Goal: Task Accomplishment & Management: Manage account settings

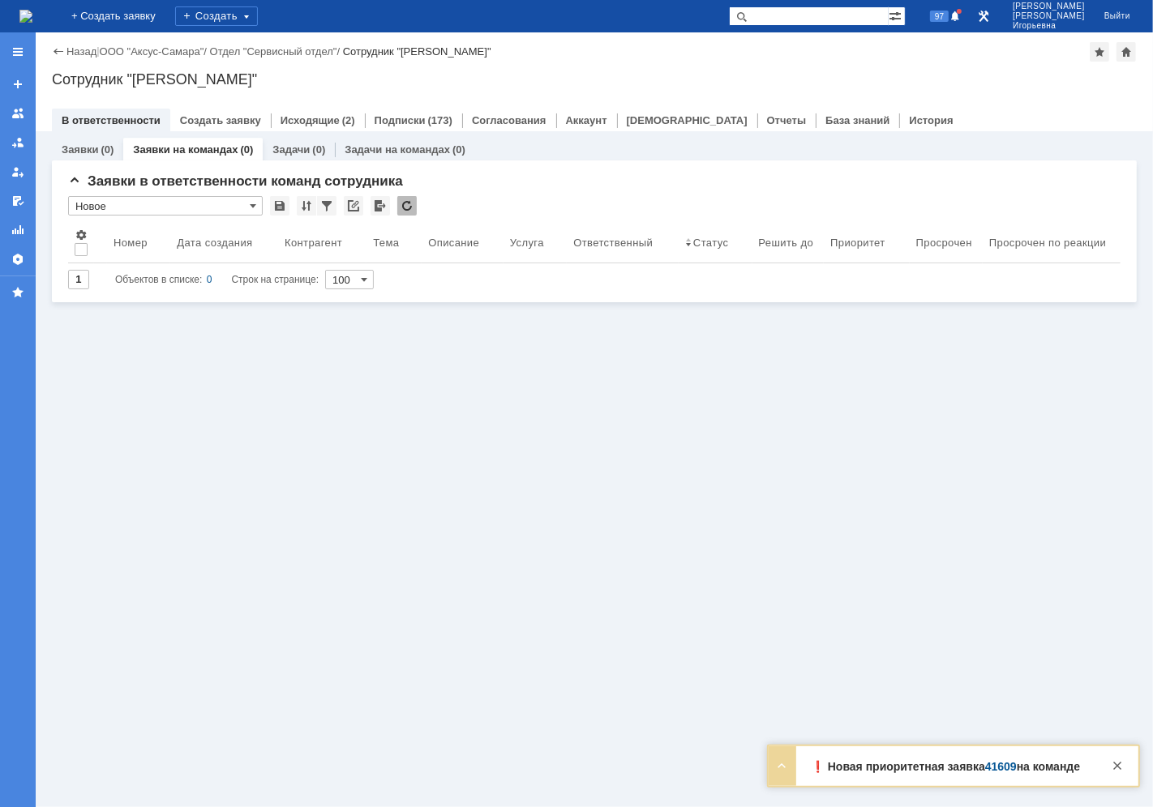
click at [173, 148] on link "Заявки на командах" at bounding box center [185, 150] width 105 height 12
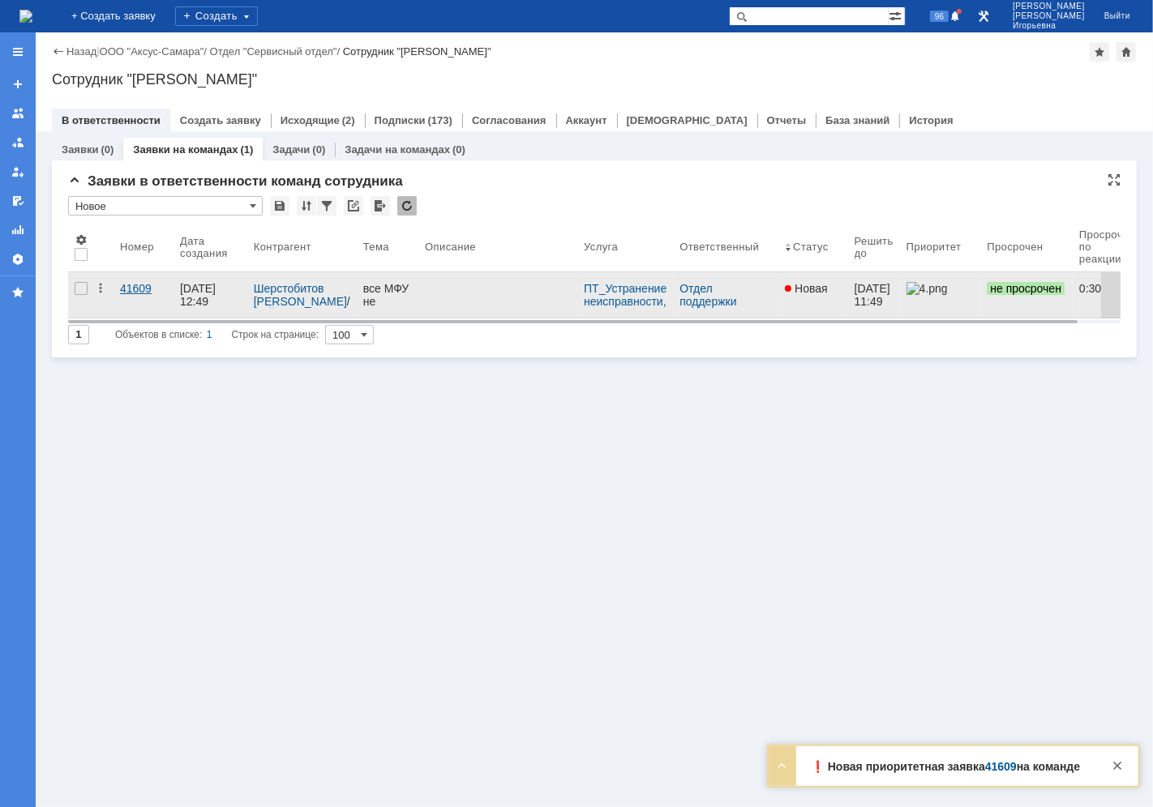
click at [144, 289] on div "41609" at bounding box center [143, 288] width 47 height 13
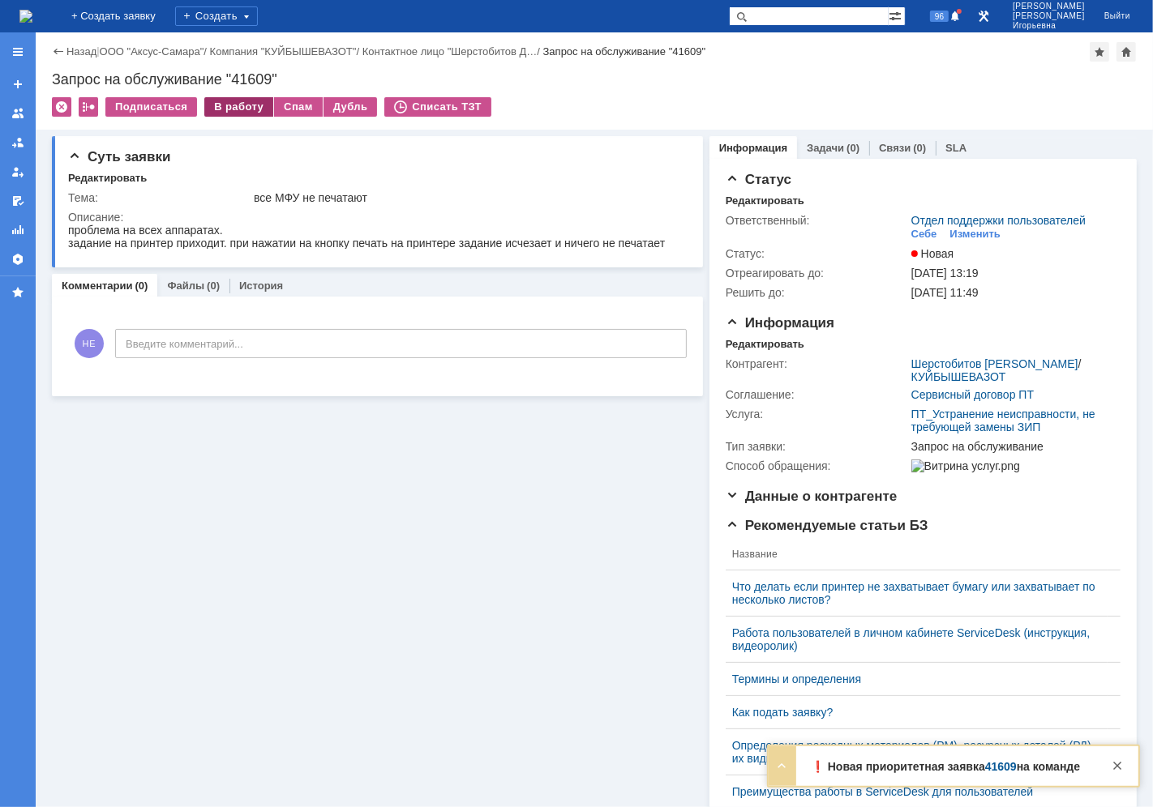
click at [228, 100] on div "В работу" at bounding box center [238, 106] width 69 height 19
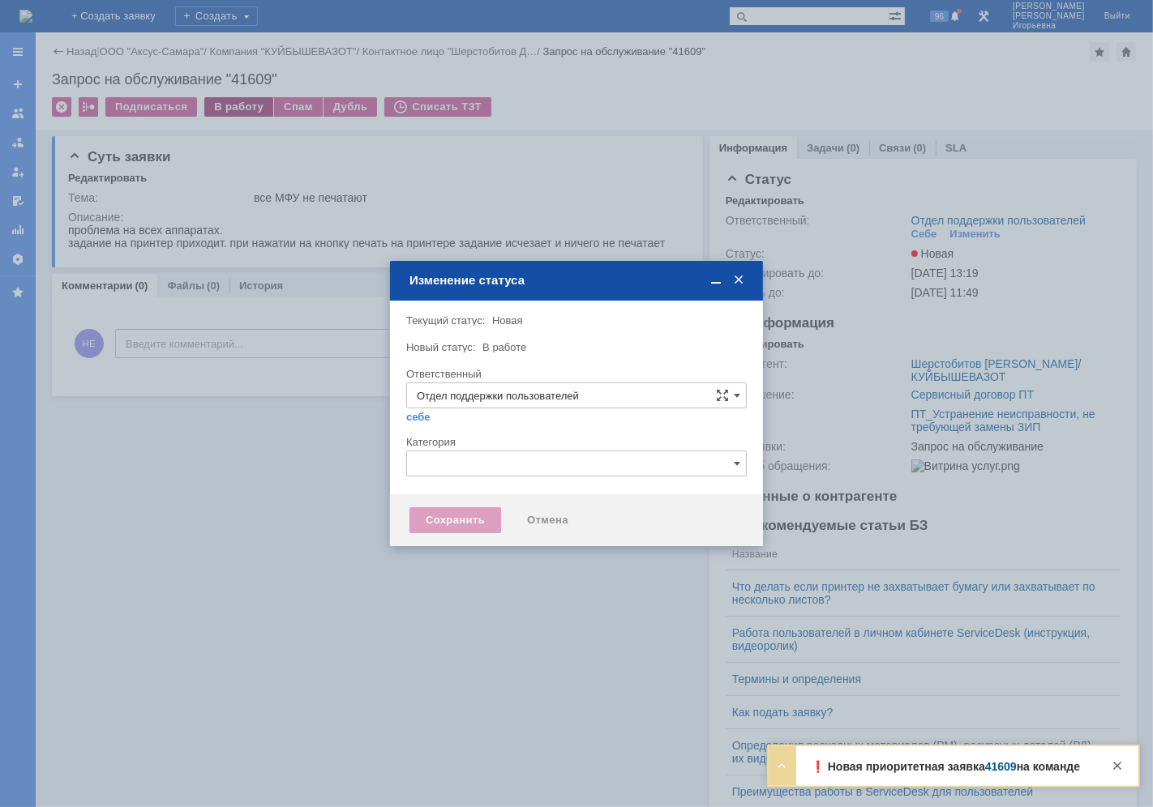
type input "[PERSON_NAME]"
click at [458, 525] on div "Сохранить" at bounding box center [455, 521] width 92 height 26
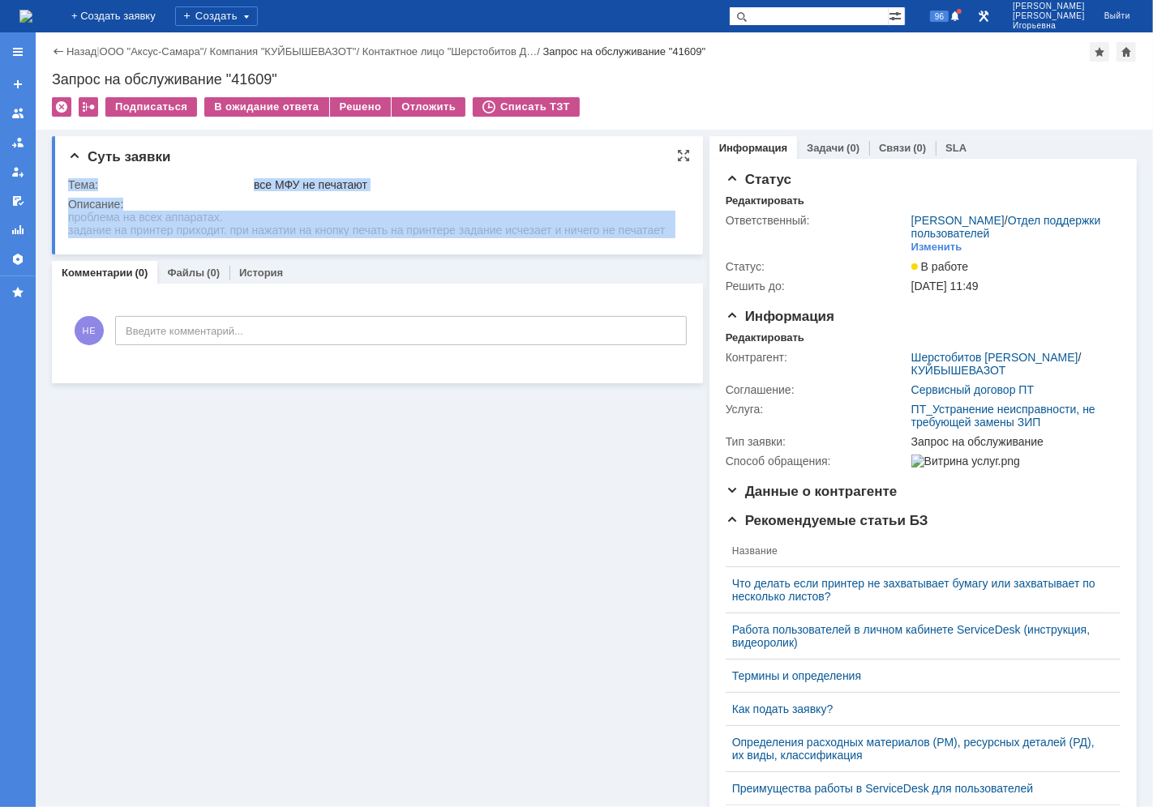
drag, startPoint x: 746, startPoint y: 441, endPoint x: 291, endPoint y: 223, distance: 504.4
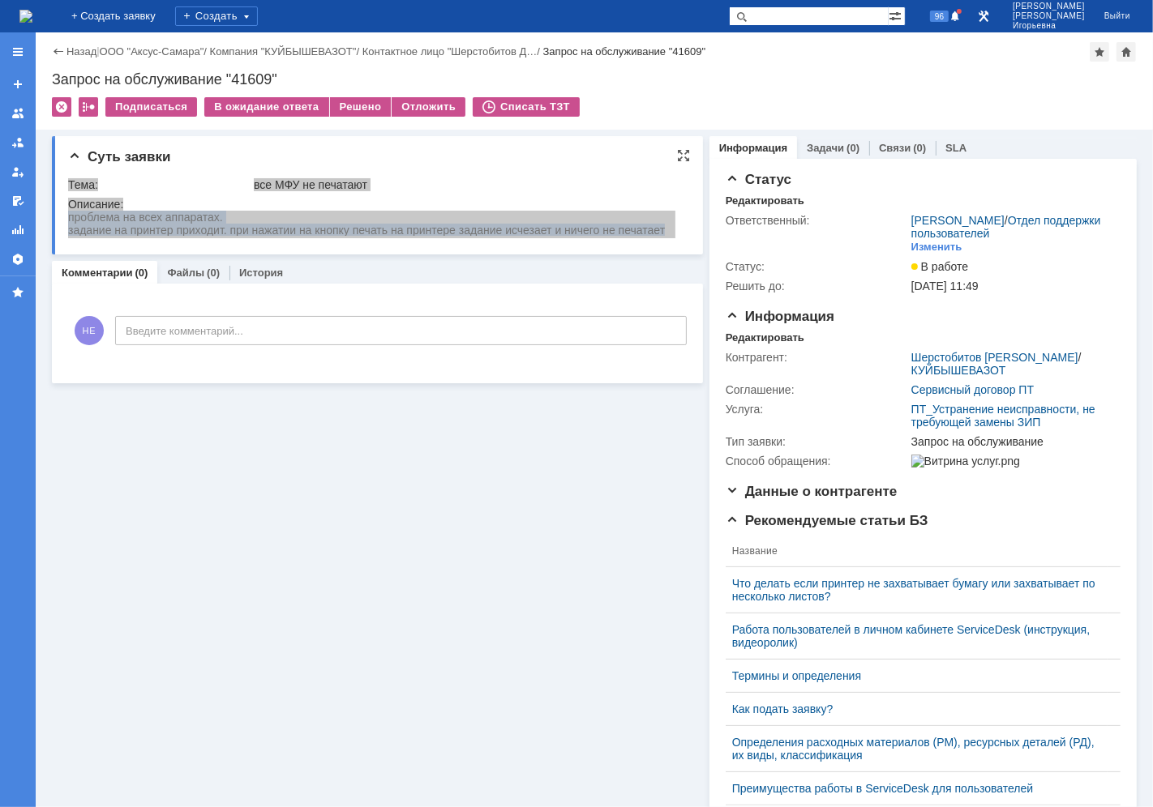
drag, startPoint x: 67, startPoint y: 213, endPoint x: 621, endPoint y: 466, distance: 608.8
click at [554, 236] on html "проблема на всех аппаратах. задание на принтер приходит. при нажатии на кнопку …" at bounding box center [370, 223] width 607 height 26
copy body "проблема на всех аппаратах. задание на принтер приходит. при нажатии на кнопку …"
click at [816, 147] on link "Задачи" at bounding box center [825, 148] width 37 height 12
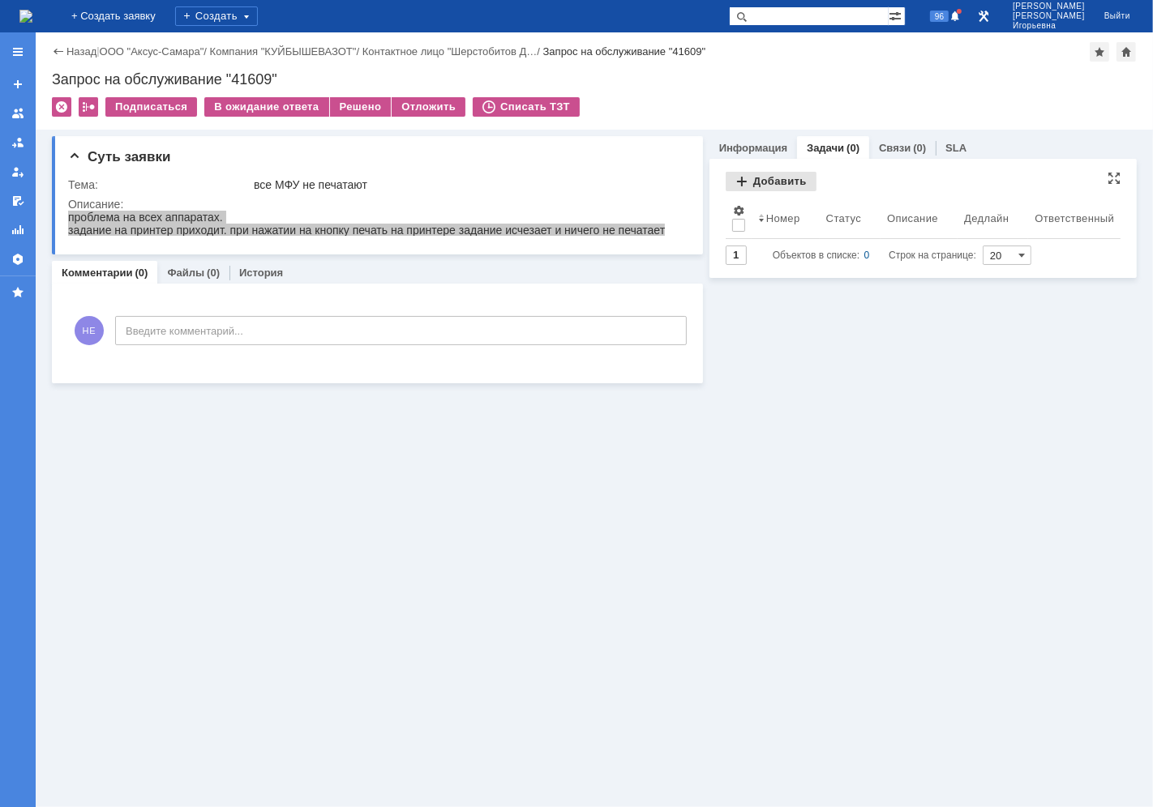
click at [772, 180] on div "Добавить" at bounding box center [771, 181] width 91 height 19
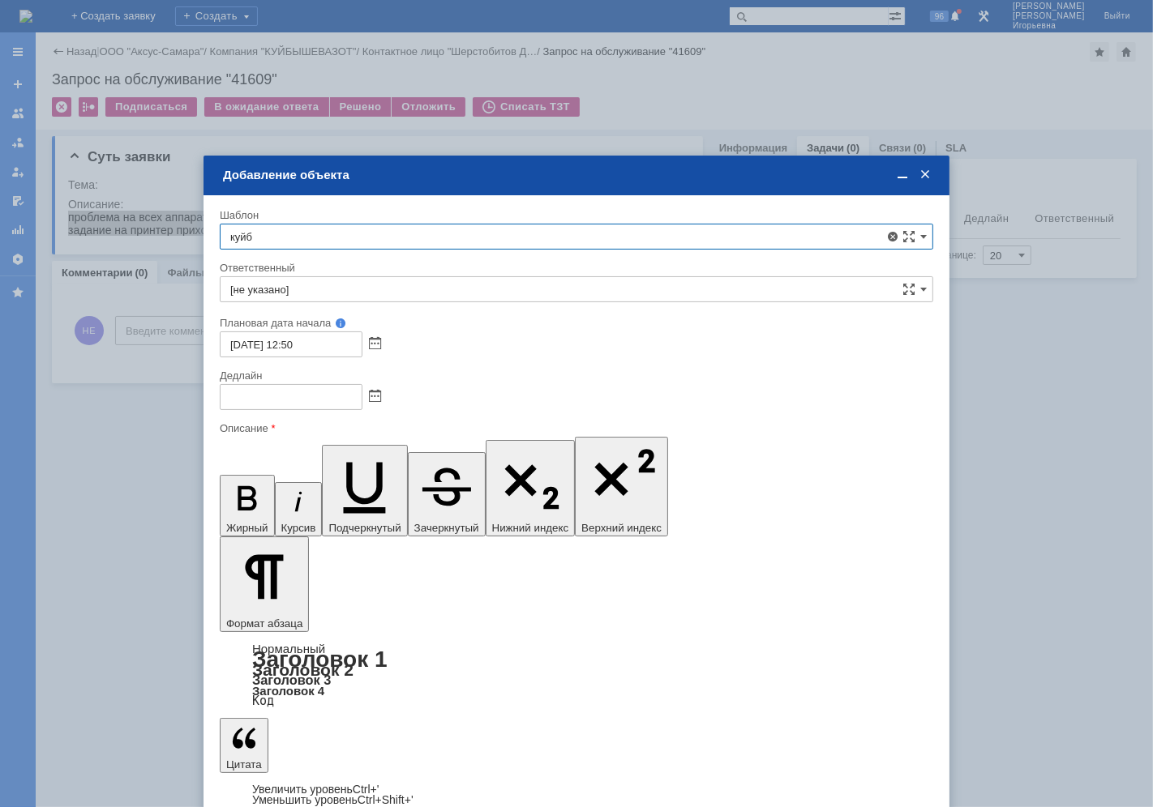
click at [323, 321] on span "КуйбышевАзот - проведение плановых работ по договору" at bounding box center [576, 327] width 692 height 13
type input "КуйбышевАзот - проведение плановых работ по договору"
type input "[PERSON_NAME]"
type input "[DATE] 12:50"
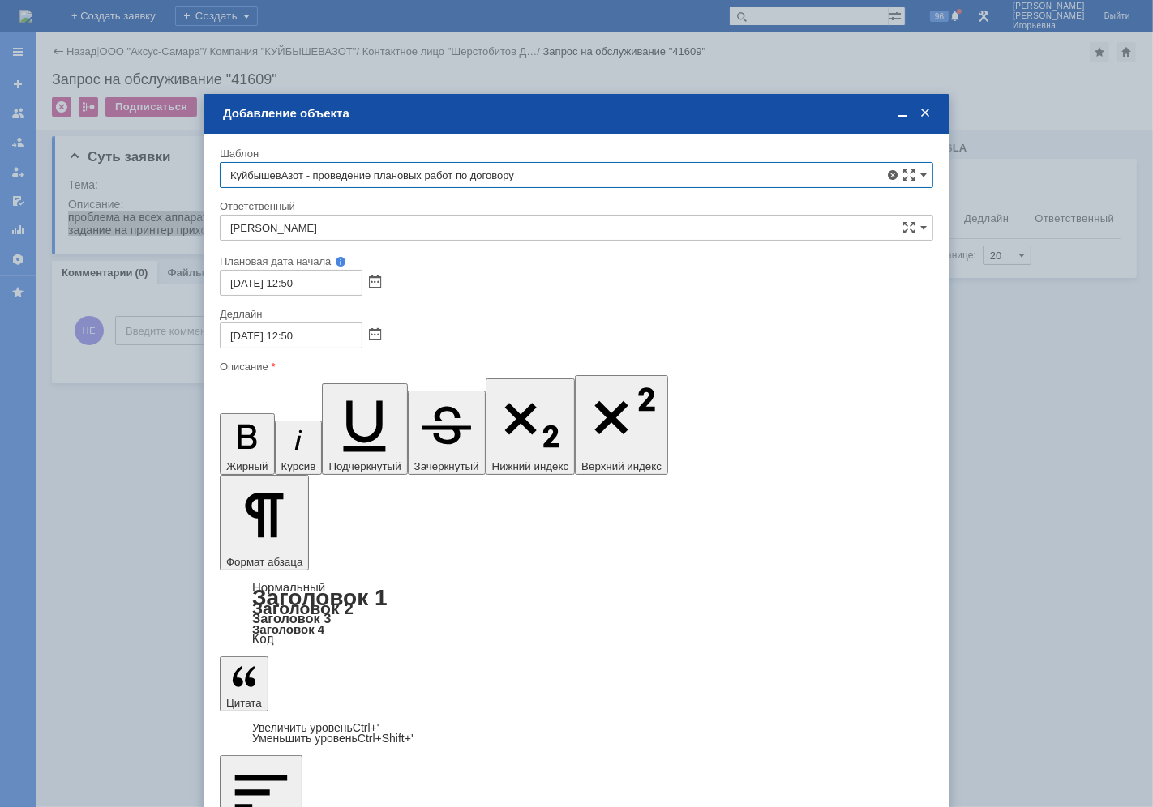
type input "КуйбышевАзот - проведение плановых работ по договору"
click at [371, 334] on span at bounding box center [375, 335] width 12 height 13
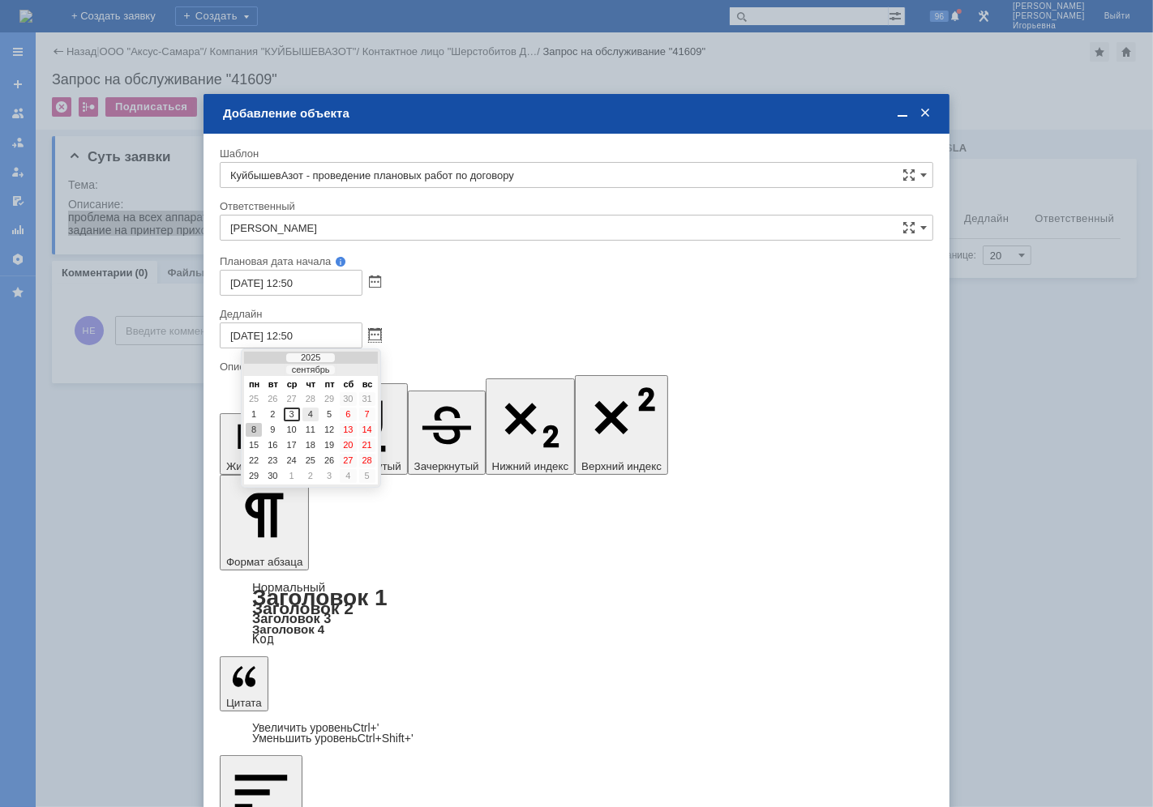
click at [314, 410] on div "4" at bounding box center [310, 415] width 16 height 14
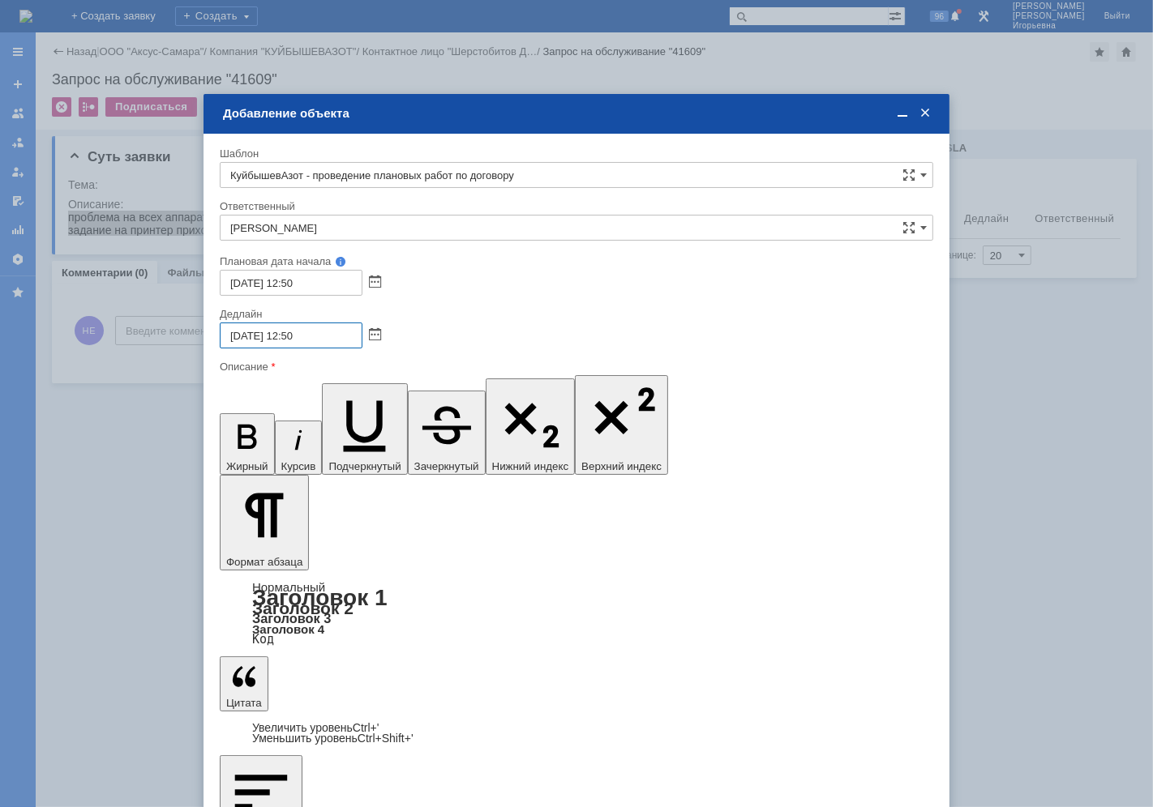
click at [292, 333] on input "[DATE] 12:50" at bounding box center [291, 336] width 143 height 26
type input "[DATE] 11:50"
drag, startPoint x: 606, startPoint y: 4722, endPoint x: 403, endPoint y: 4718, distance: 202.7
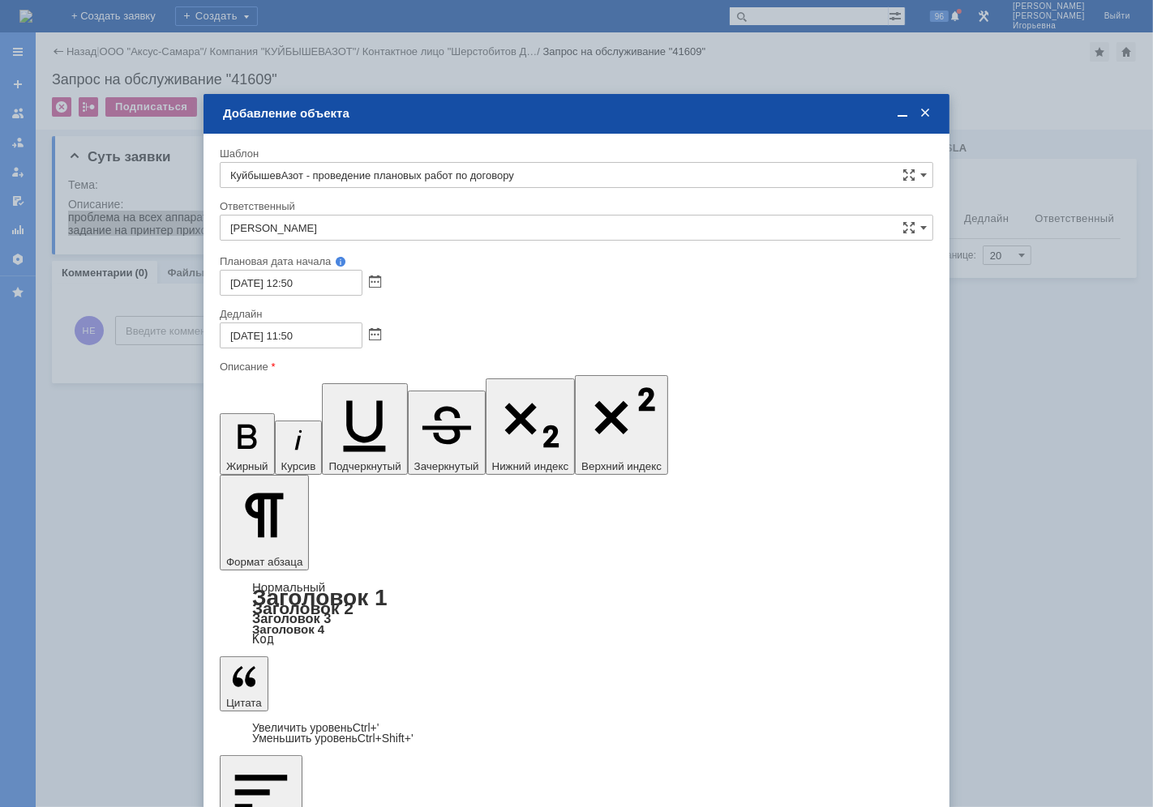
drag, startPoint x: 449, startPoint y: 5134, endPoint x: 492, endPoint y: 4886, distance: 251.8
drag, startPoint x: 235, startPoint y: 4549, endPoint x: 648, endPoint y: 4843, distance: 506.4
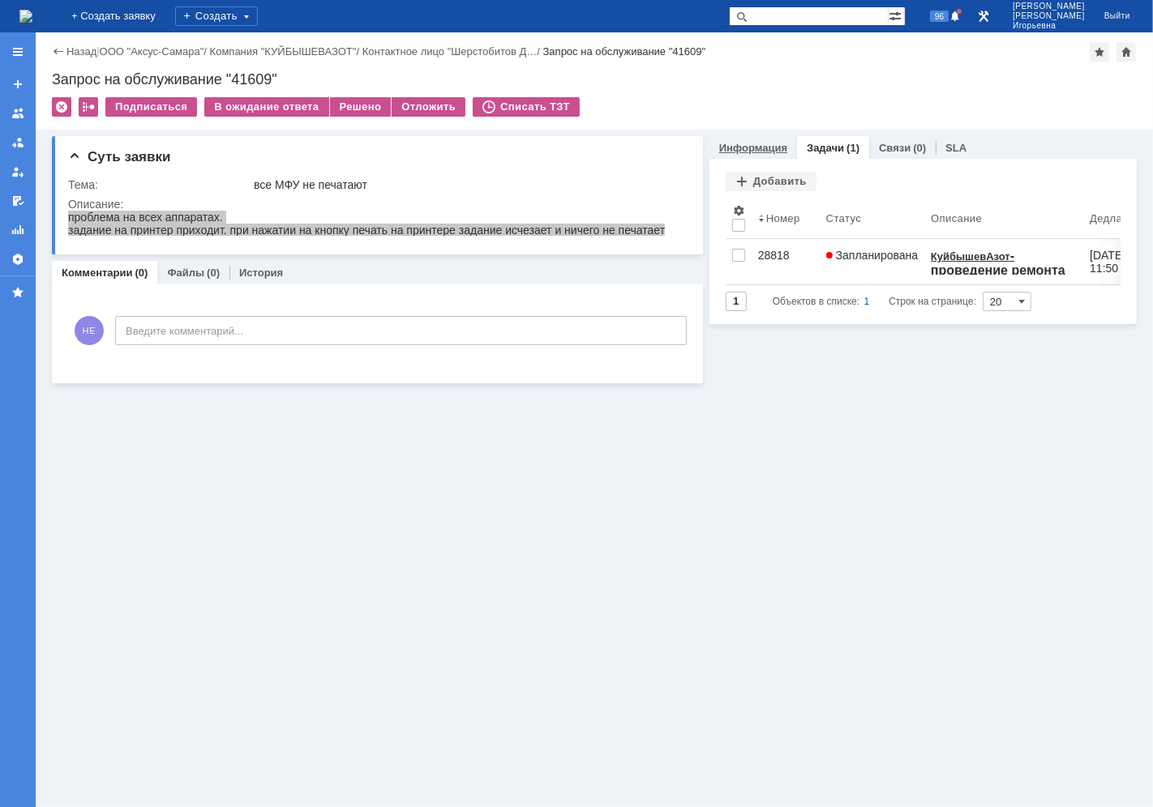
click at [751, 148] on link "Информация" at bounding box center [753, 148] width 68 height 12
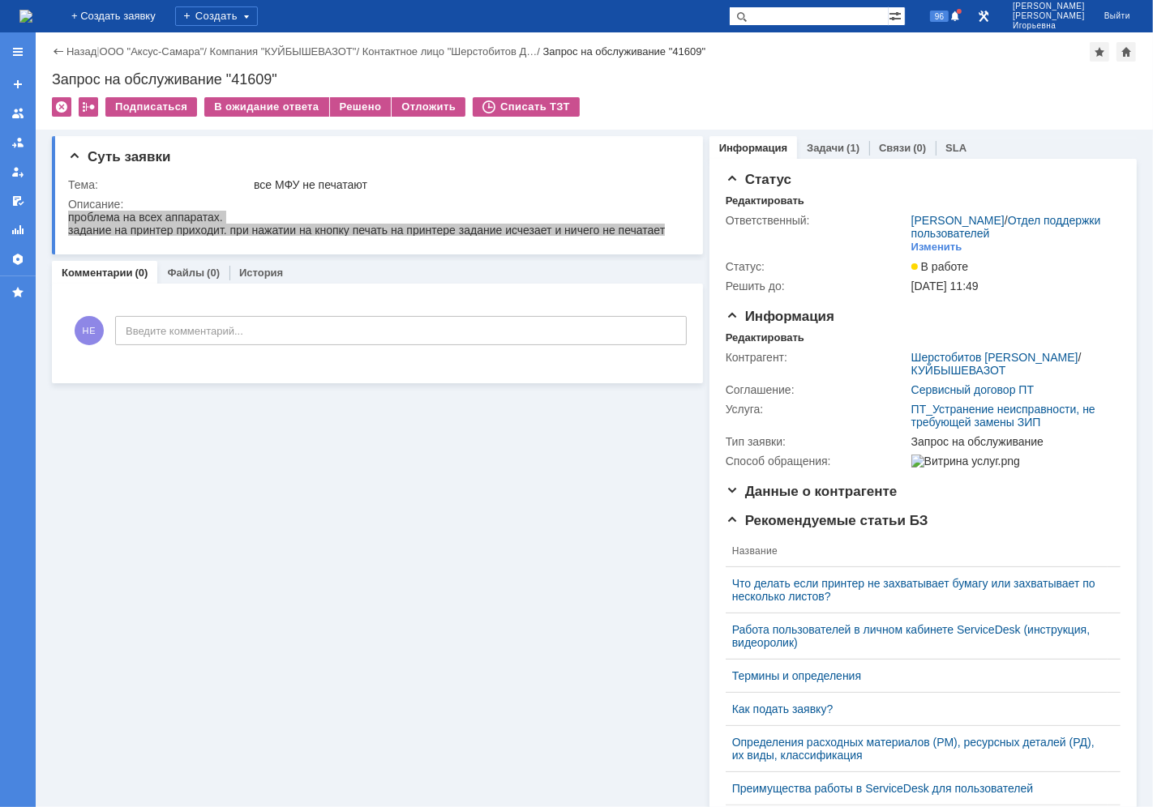
click at [32, 11] on img at bounding box center [25, 16] width 13 height 13
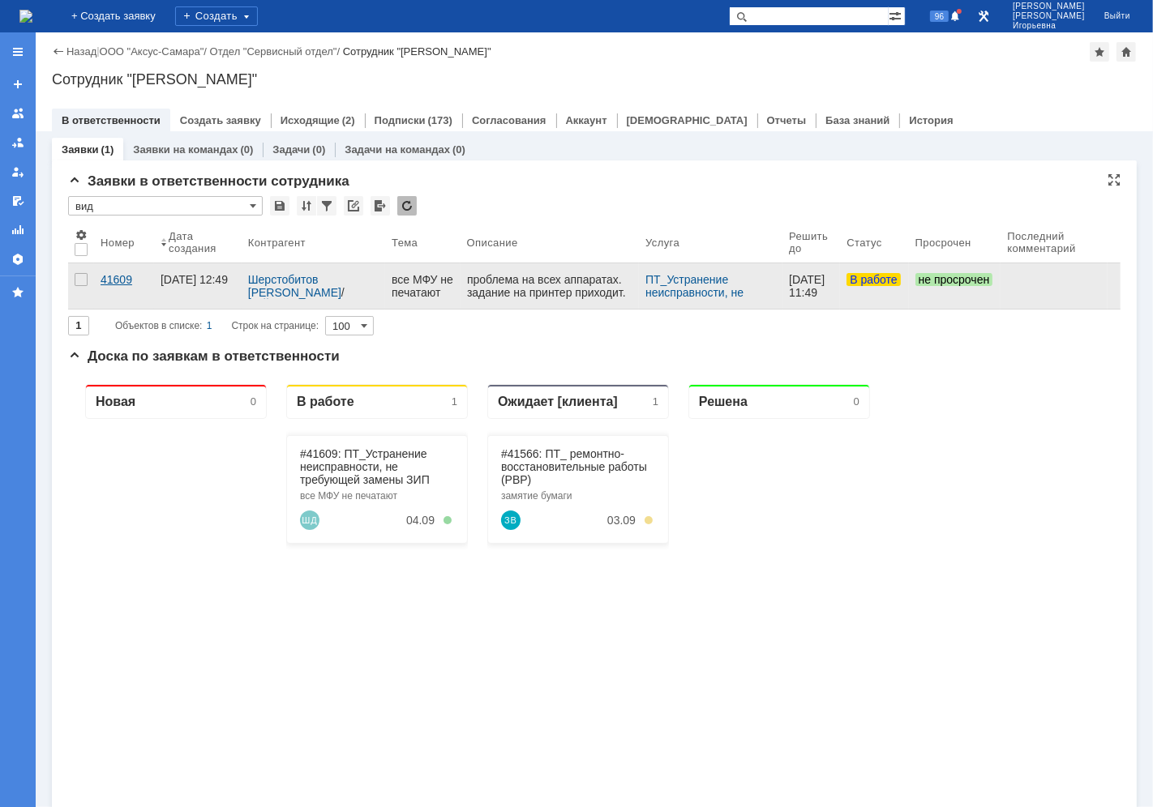
click at [109, 280] on div "41609" at bounding box center [124, 279] width 47 height 13
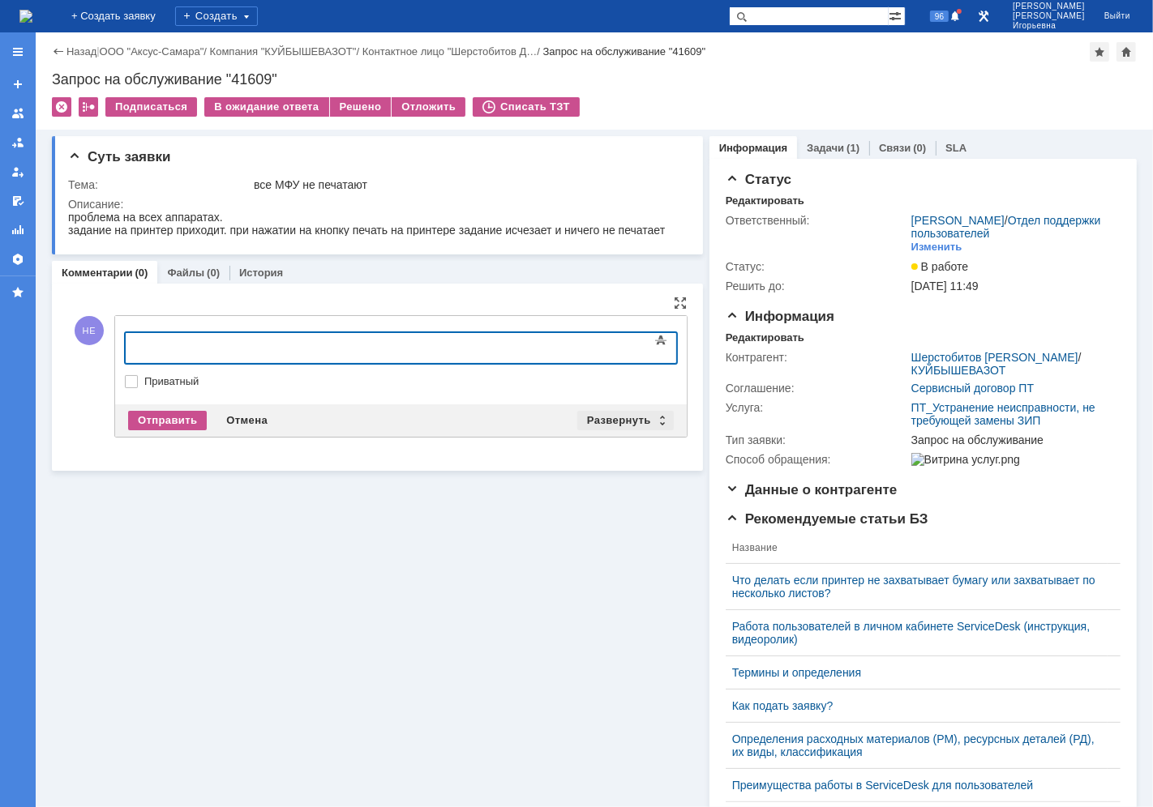
click at [654, 419] on div "Развернуть" at bounding box center [625, 420] width 96 height 19
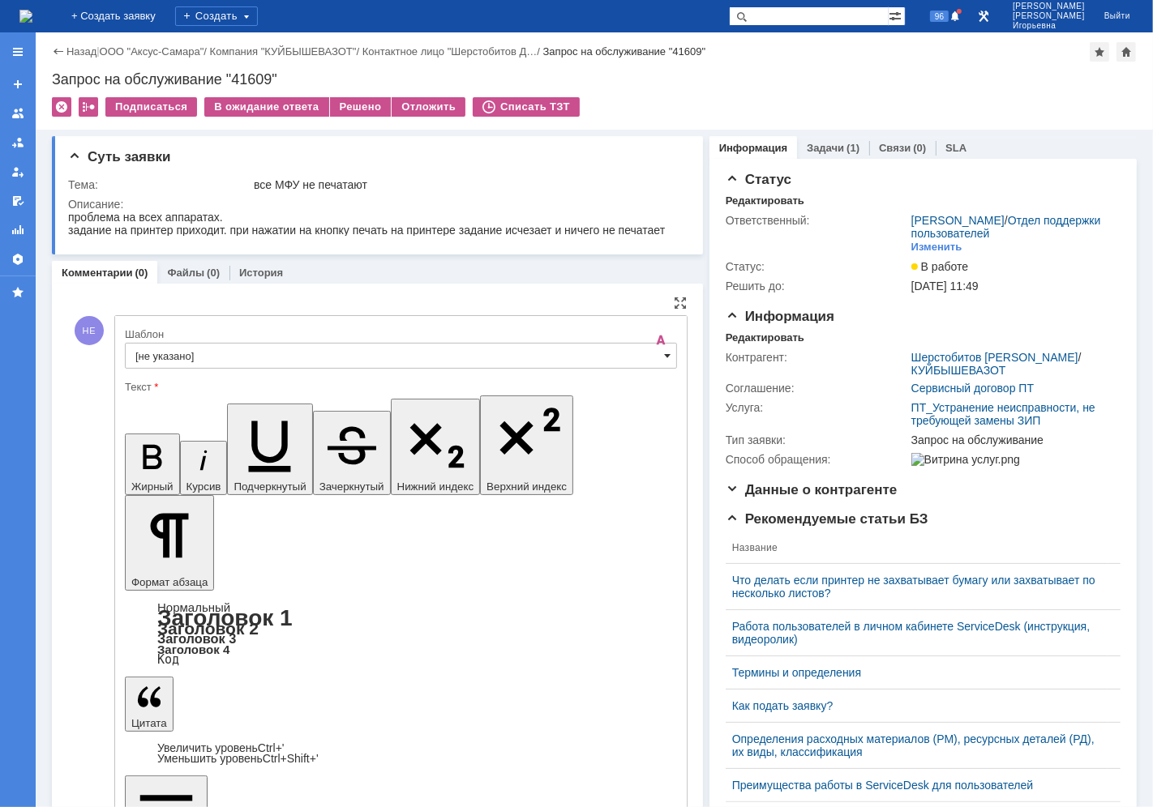
click at [664, 357] on span at bounding box center [667, 355] width 6 height 13
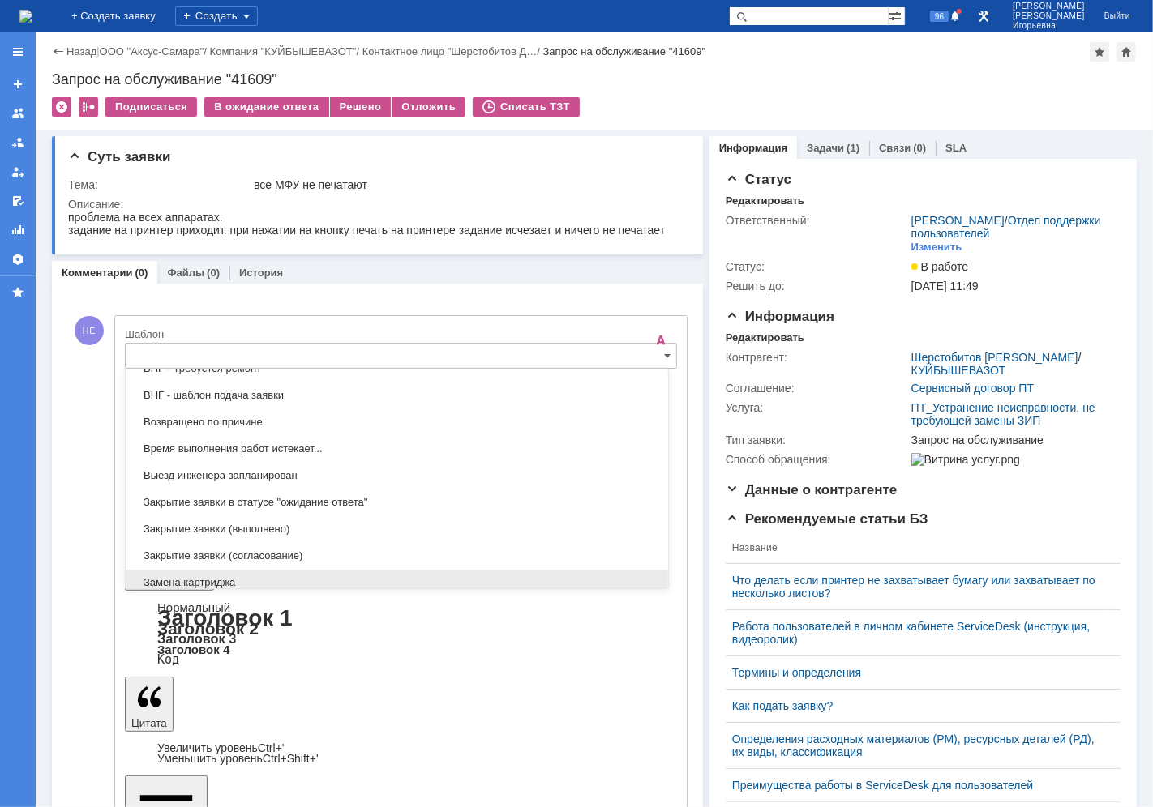
scroll to position [568, 0]
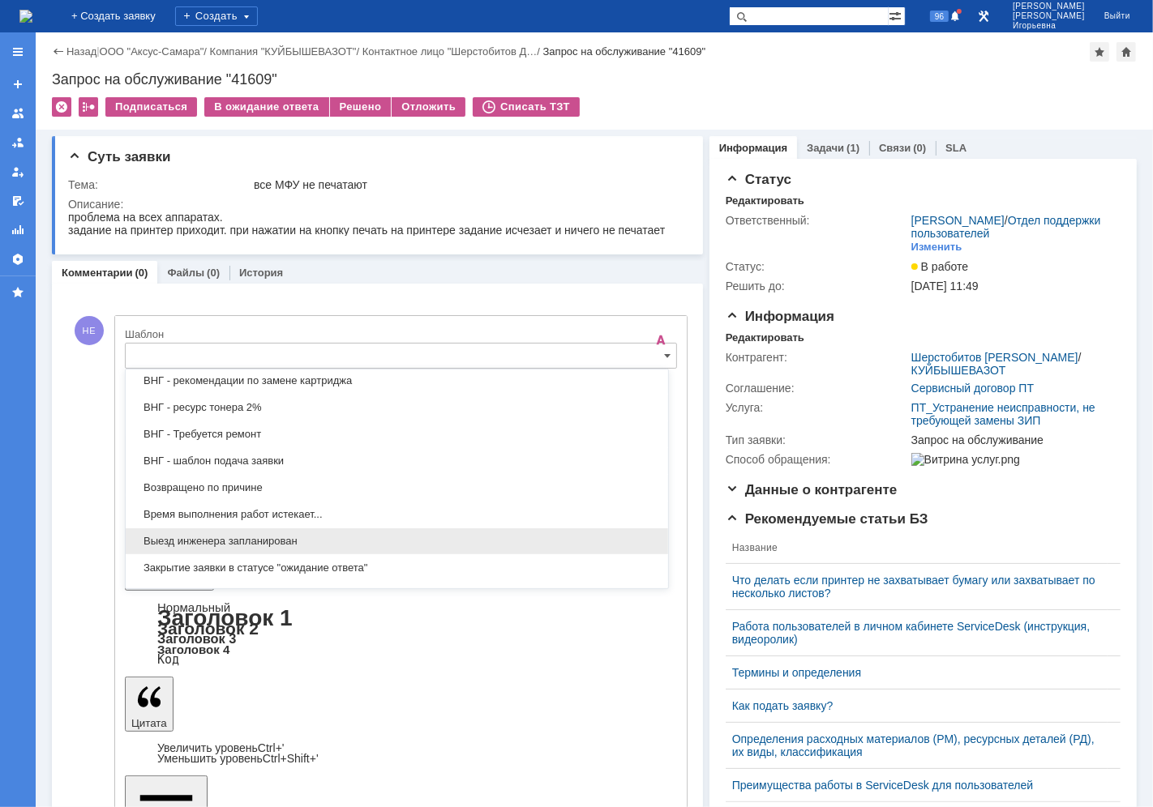
click at [150, 546] on span "Выезд инженера запланирован" at bounding box center [396, 541] width 523 height 13
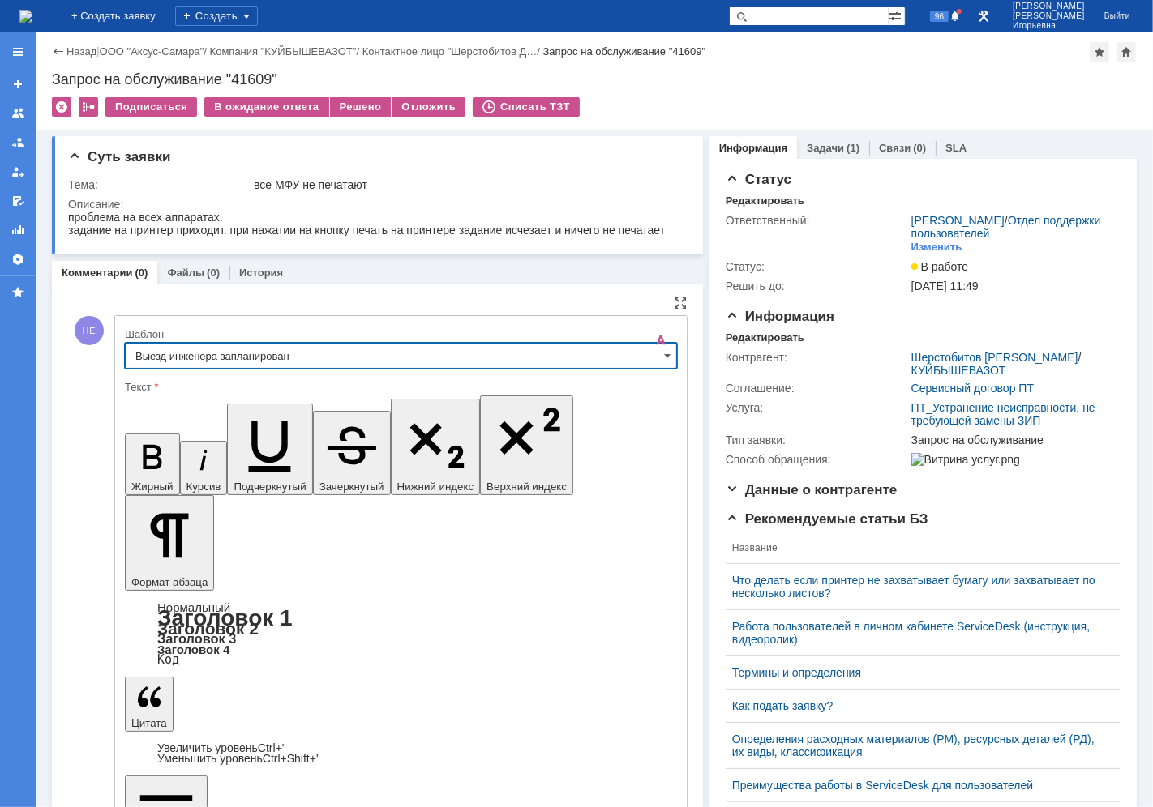
type input "Выезд инженера запланирован"
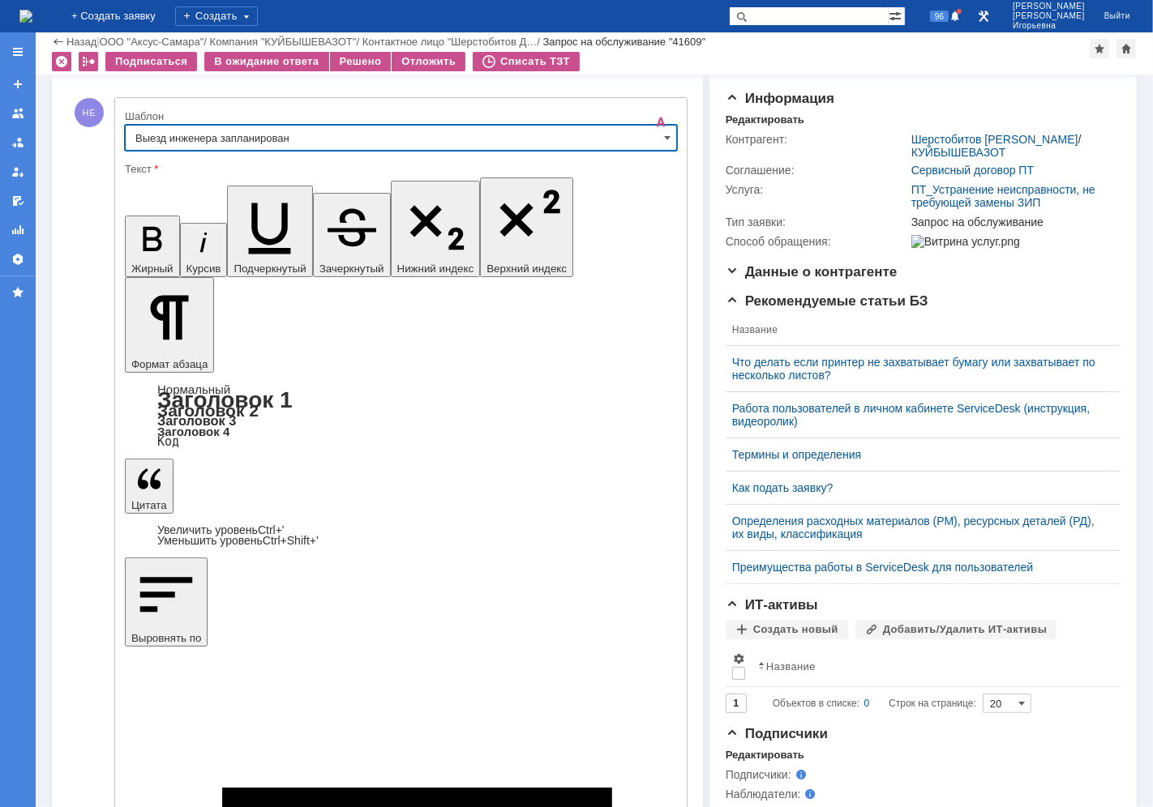
scroll to position [180, 0]
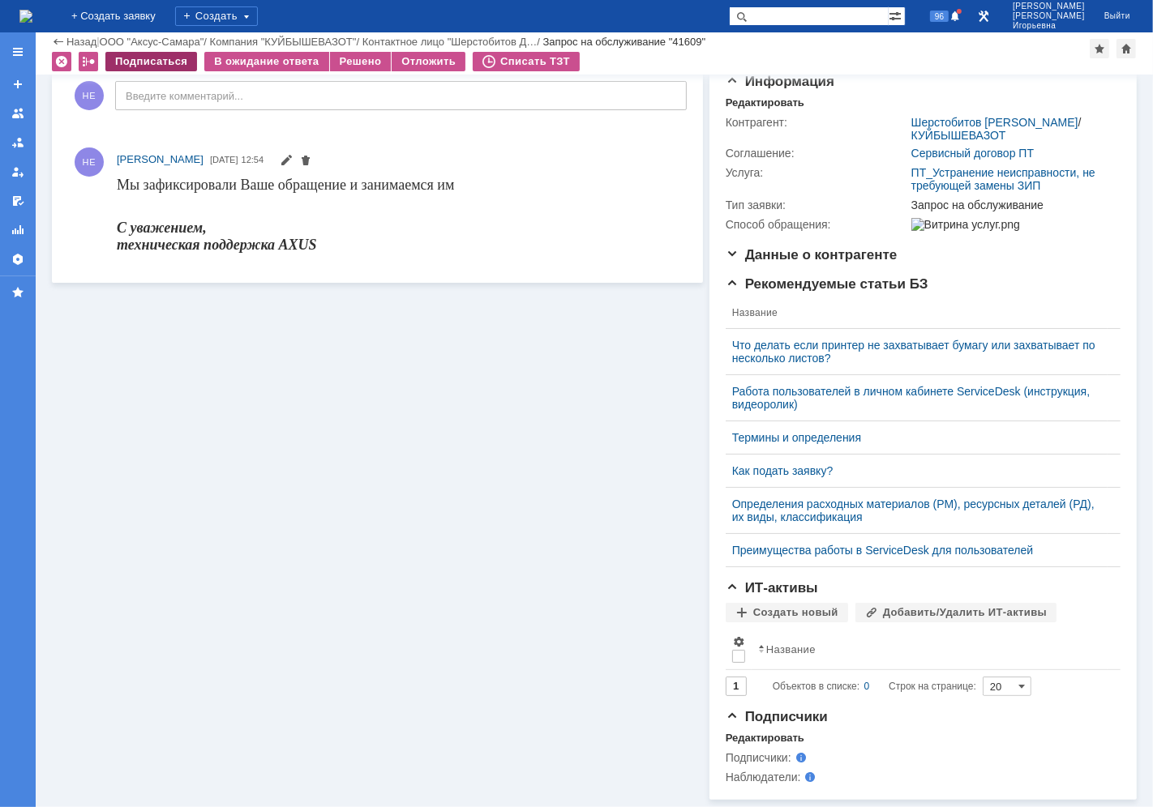
scroll to position [0, 0]
click at [32, 14] on img at bounding box center [25, 16] width 13 height 13
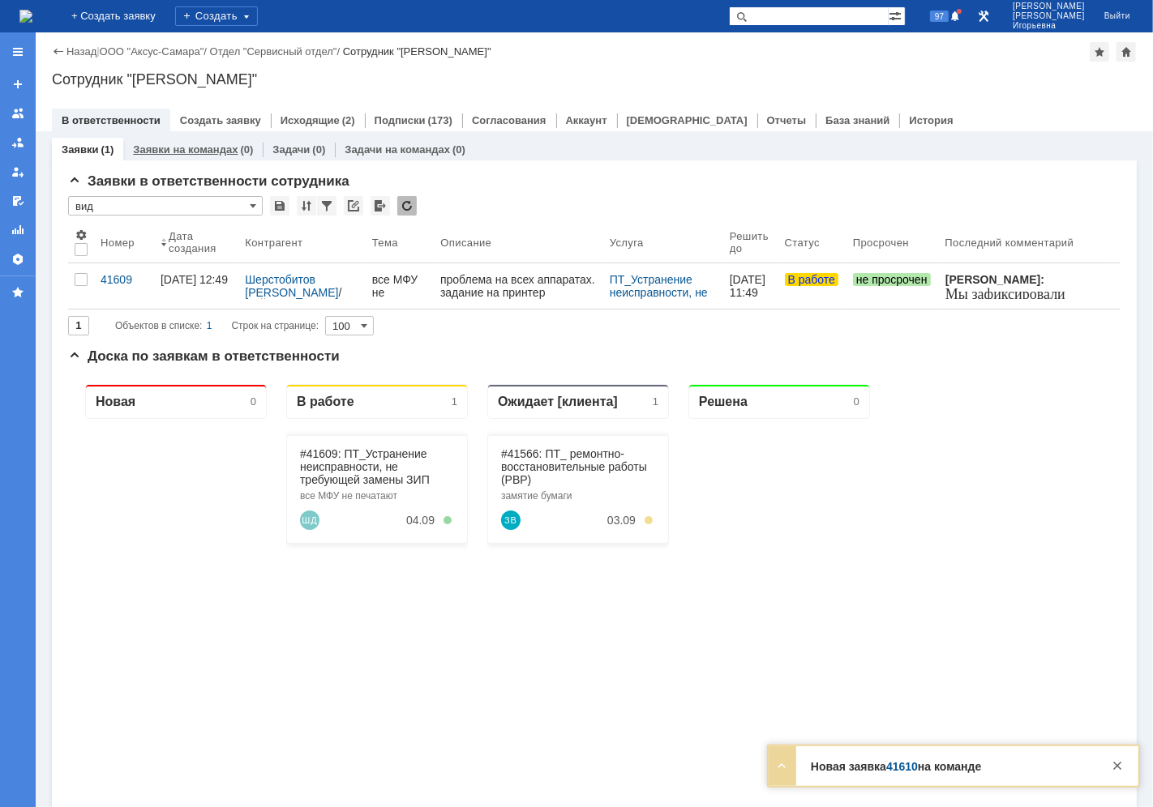
click at [179, 144] on link "Заявки на командах" at bounding box center [185, 150] width 105 height 12
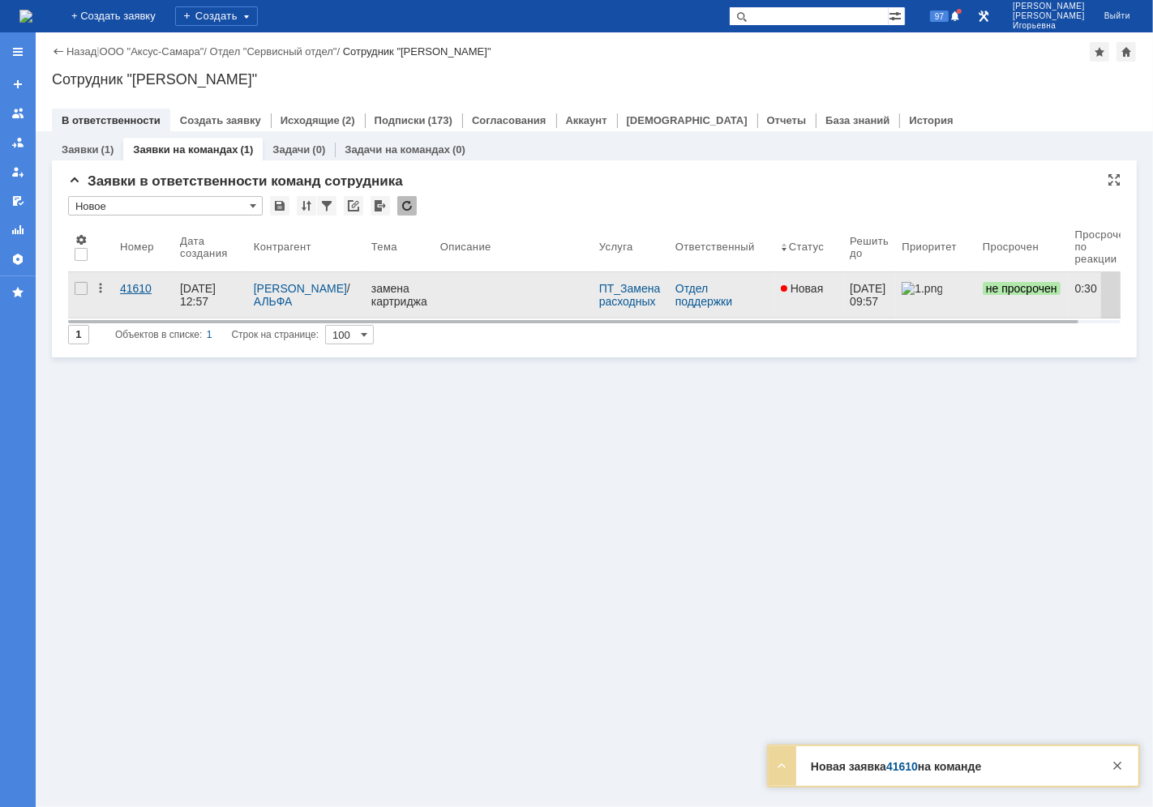
click at [128, 289] on div "41610" at bounding box center [143, 288] width 47 height 13
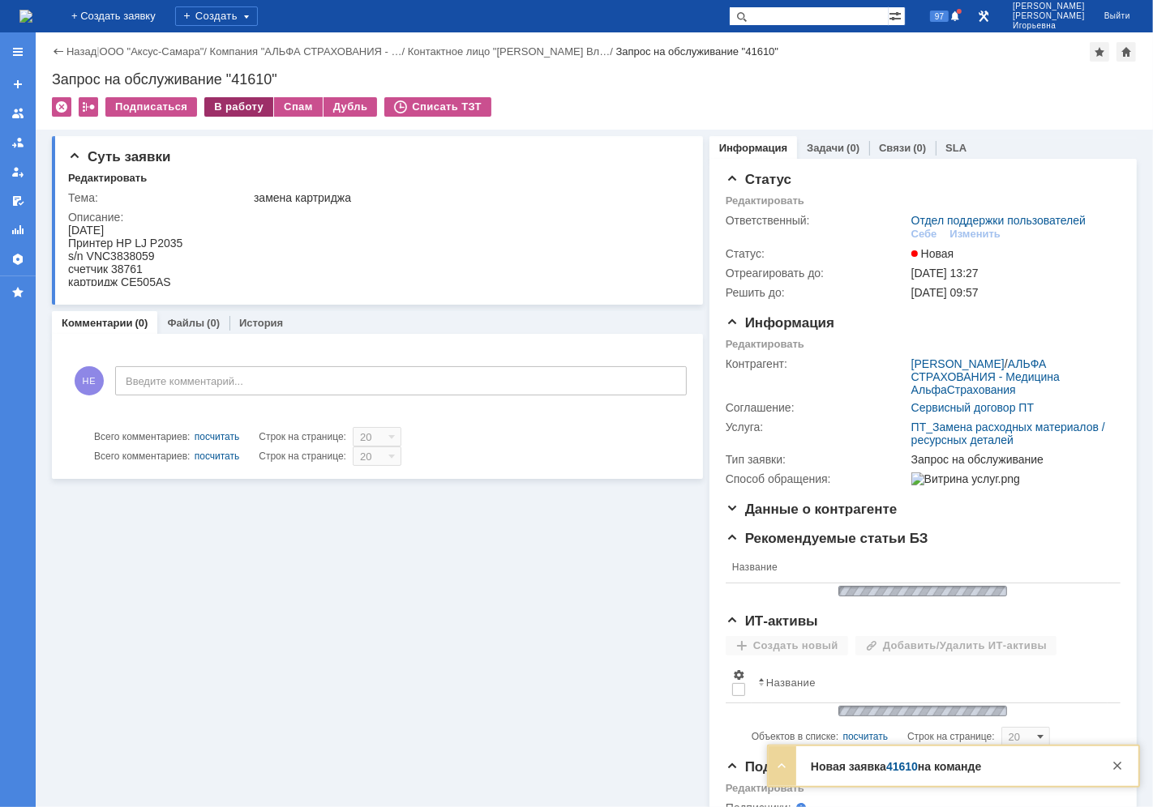
click at [245, 103] on div "В работу" at bounding box center [238, 106] width 69 height 19
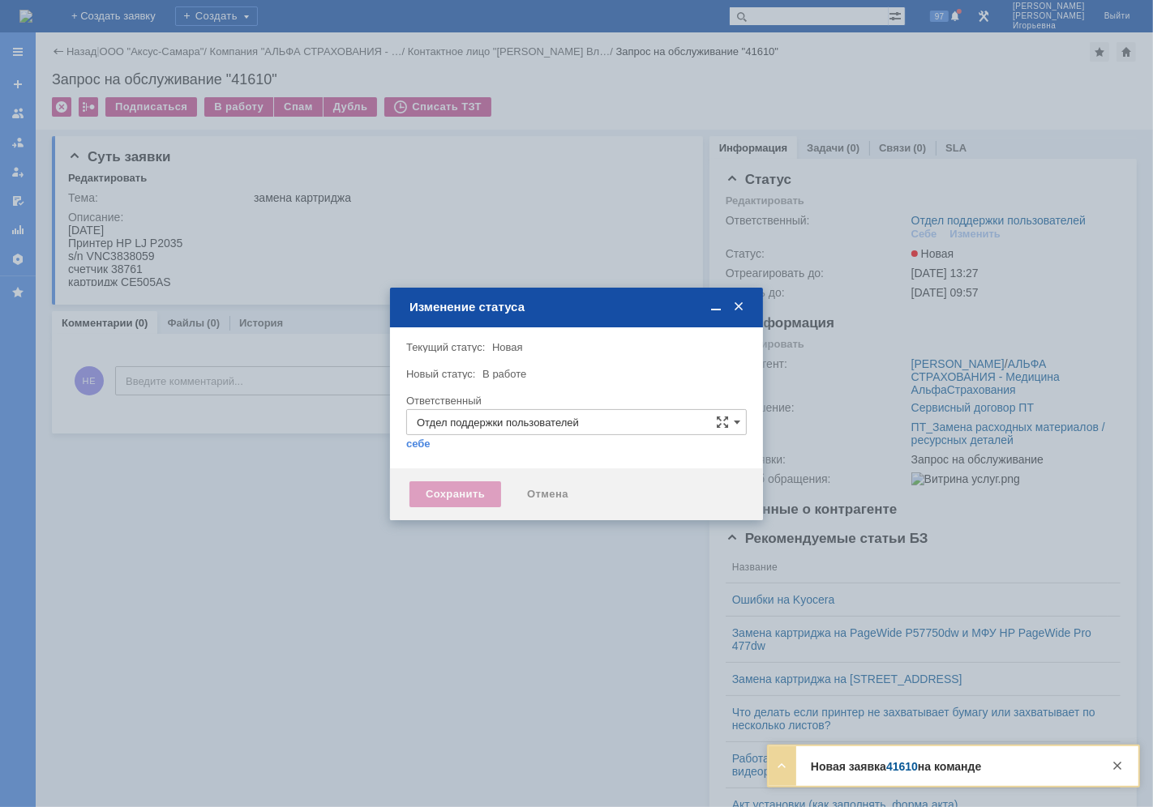
type input "[PERSON_NAME]"
click at [452, 486] on div "Сохранить" at bounding box center [455, 495] width 92 height 26
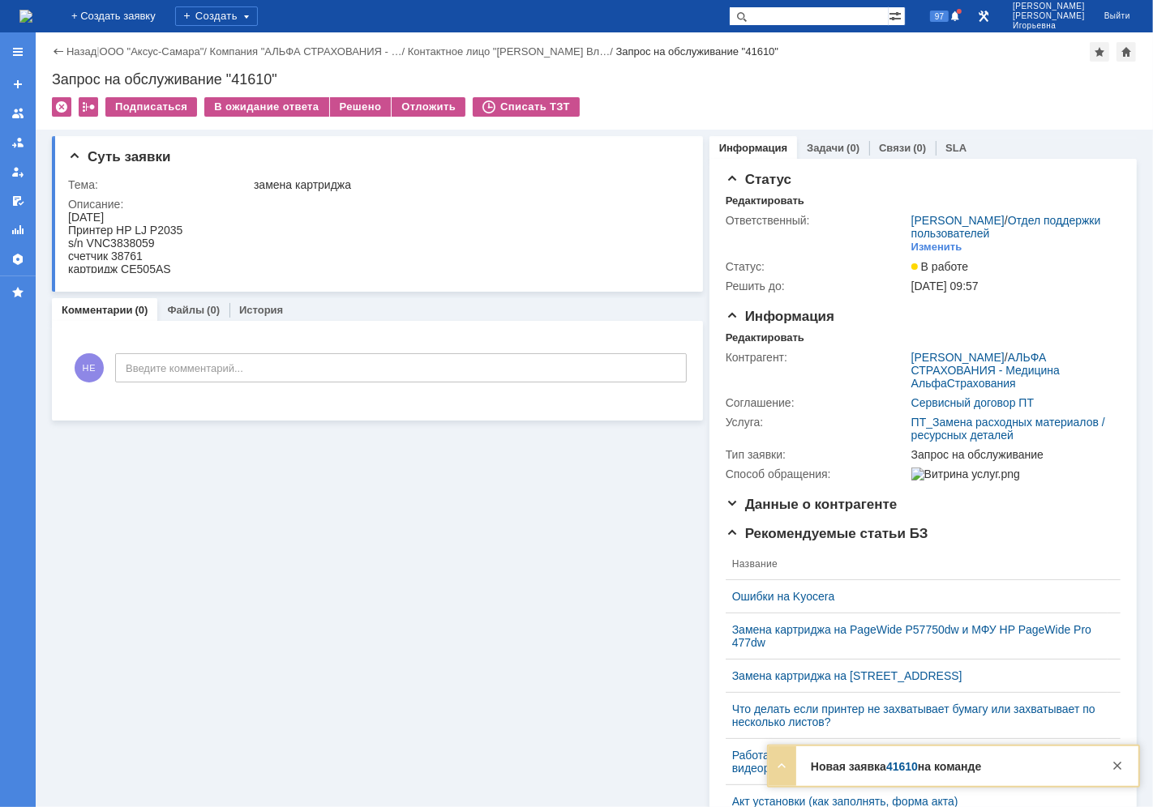
click at [32, 11] on img at bounding box center [25, 16] width 13 height 13
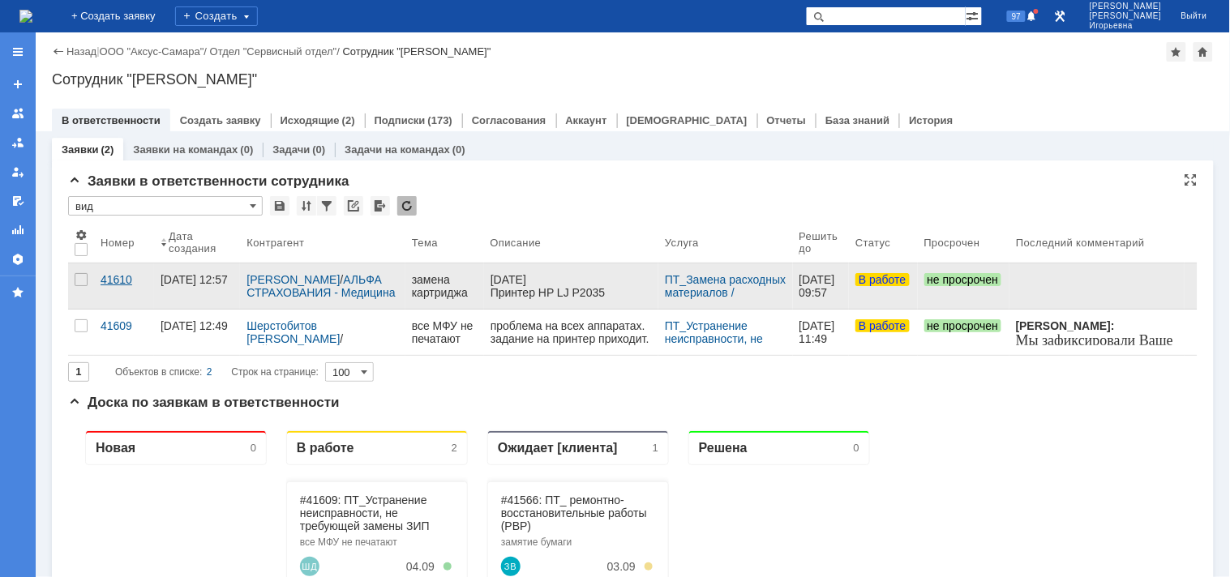
click at [120, 276] on div "41610" at bounding box center [124, 279] width 47 height 13
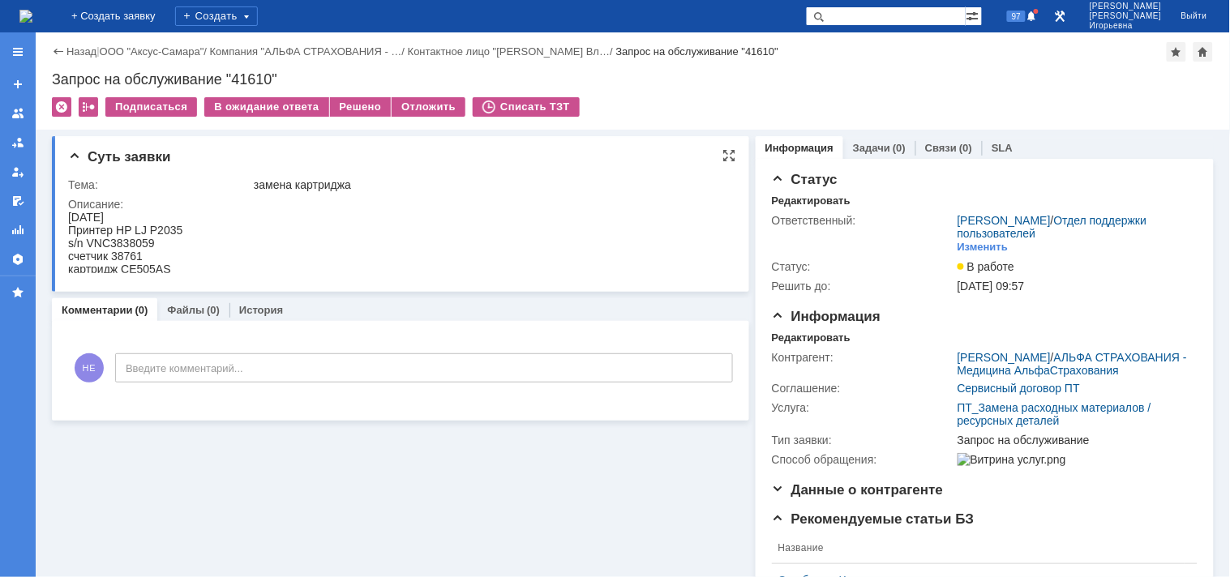
click at [144, 239] on div "s/n VNC3838059" at bounding box center [124, 242] width 114 height 13
copy div "VNC3838059"
click at [259, 76] on div "Запрос на обслуживание "41610"" at bounding box center [633, 79] width 1162 height 16
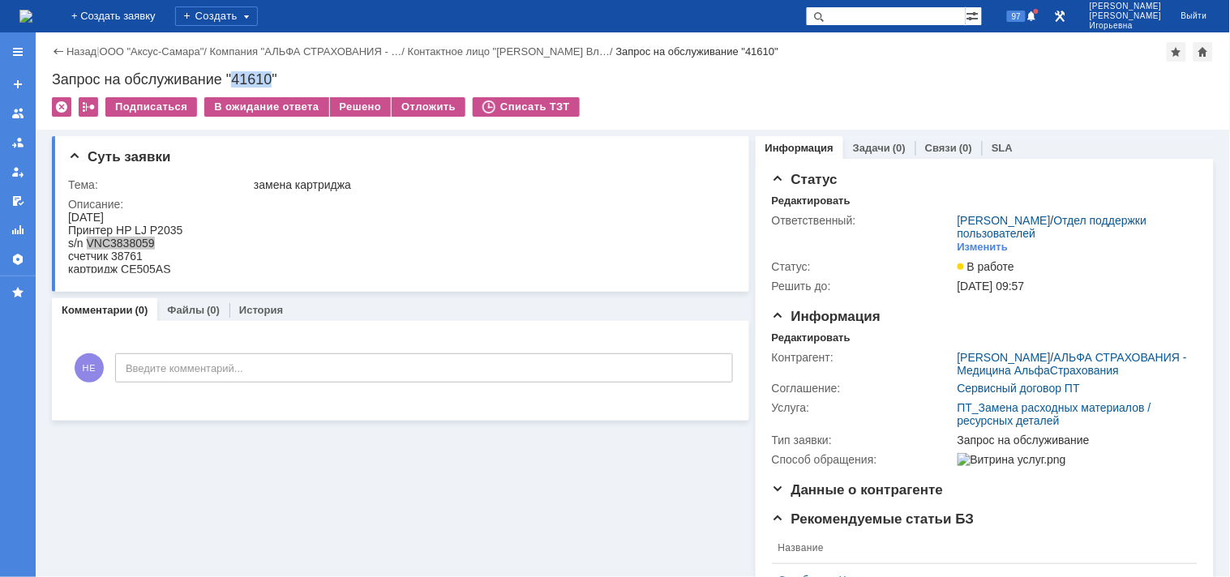
copy div "41610"
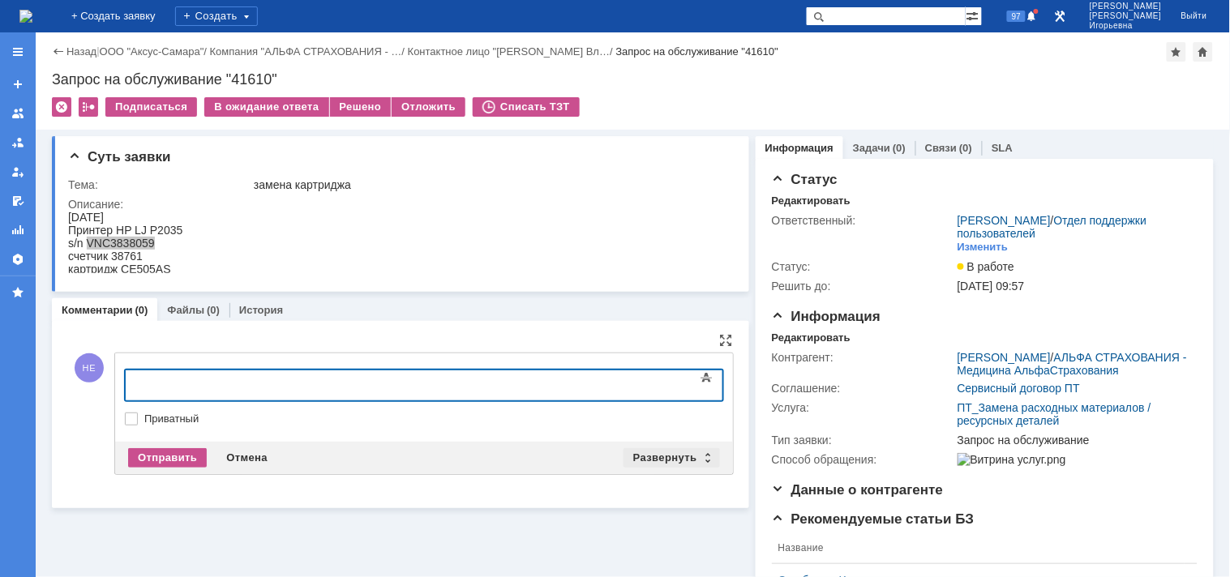
click at [699, 454] on div "Развернуть" at bounding box center [671, 457] width 96 height 19
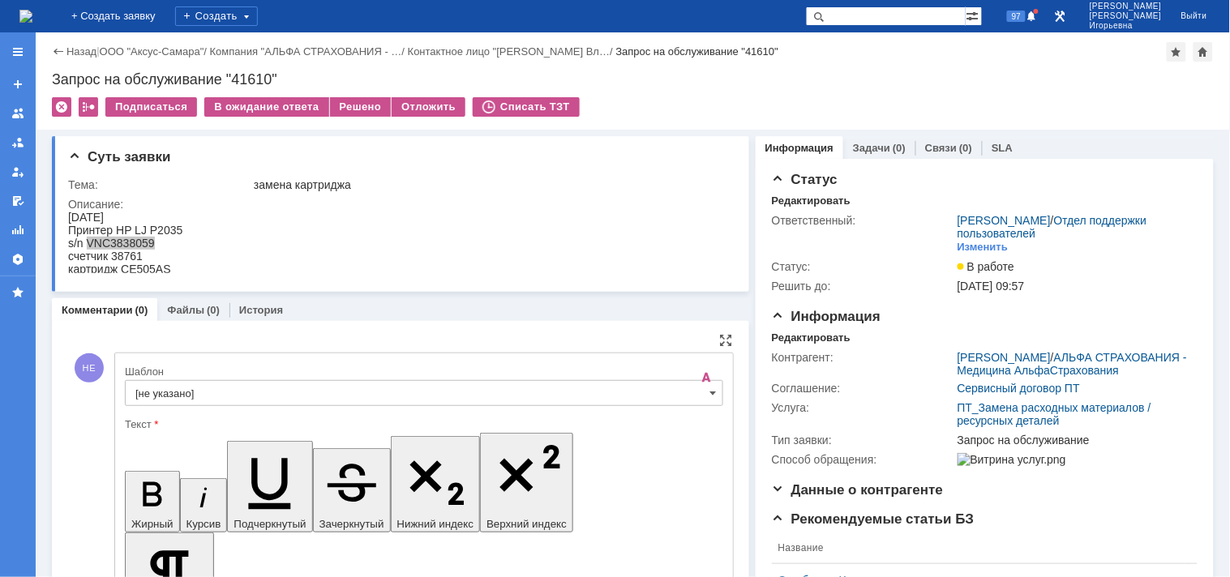
click at [694, 394] on input "[не указано]" at bounding box center [424, 393] width 598 height 26
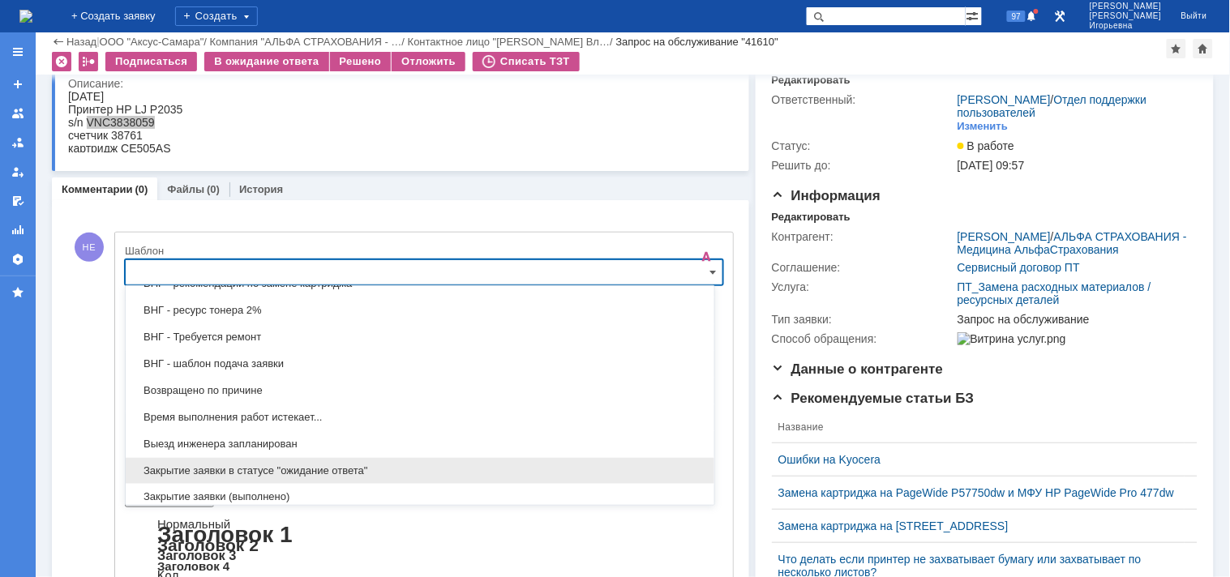
scroll to position [747, 0]
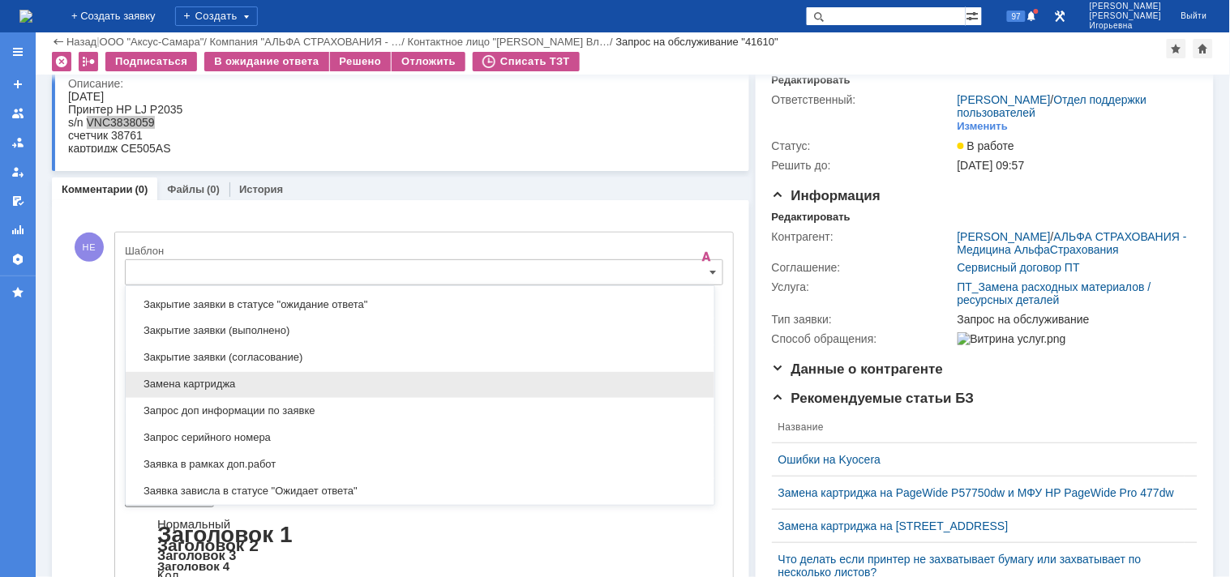
click at [162, 387] on span "Замена картриджа" at bounding box center [419, 385] width 569 height 13
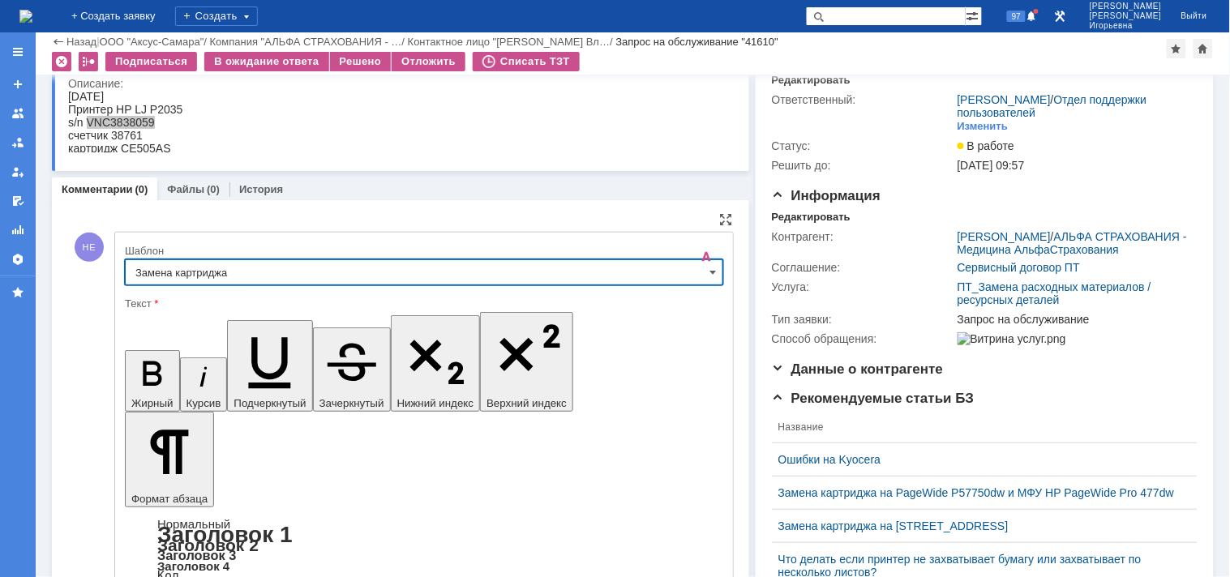
type input "Замена картриджа"
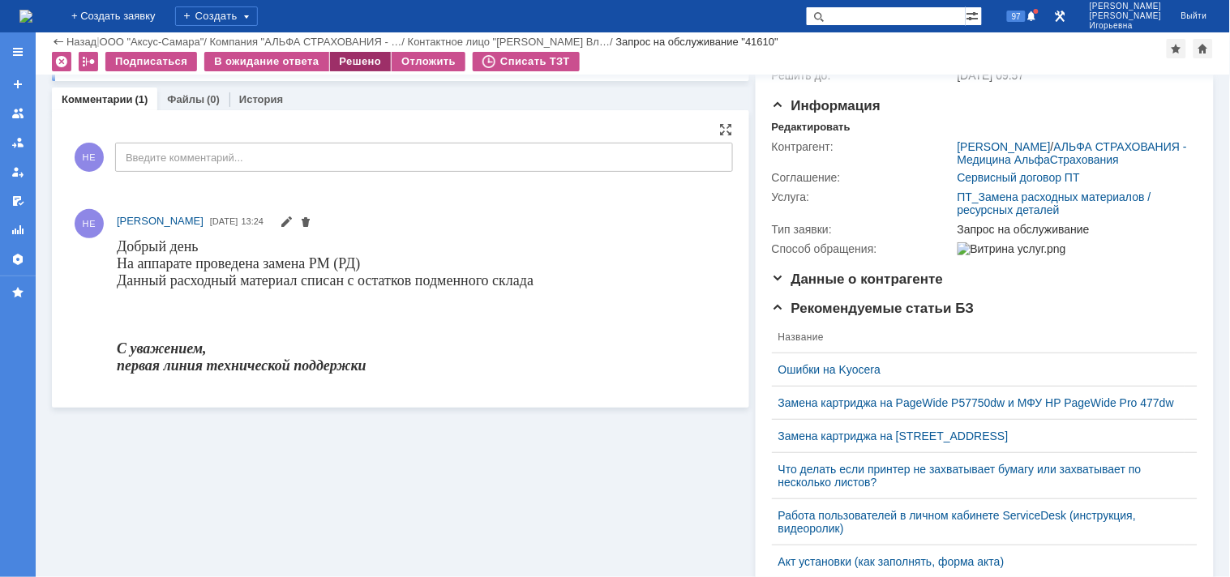
scroll to position [0, 0]
click at [344, 62] on div "Решено" at bounding box center [361, 61] width 62 height 19
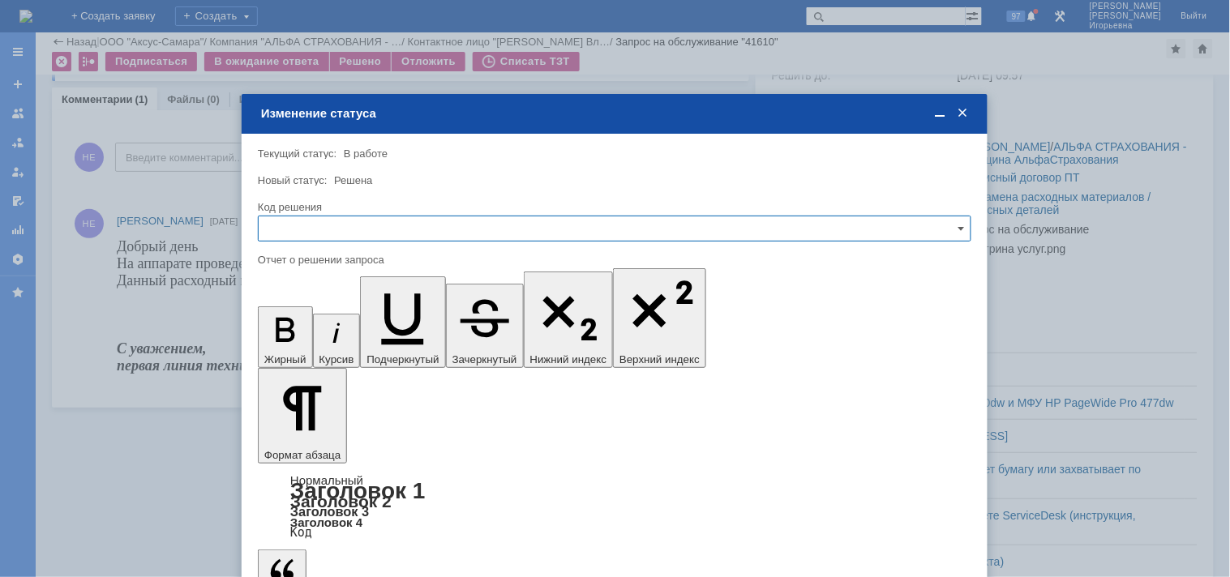
click at [293, 229] on input "text" at bounding box center [614, 229] width 713 height 26
drag, startPoint x: 303, startPoint y: 341, endPoint x: 51, endPoint y: 48, distance: 386.9
click at [303, 341] on span "Решено" at bounding box center [614, 338] width 692 height 13
type input "Решено"
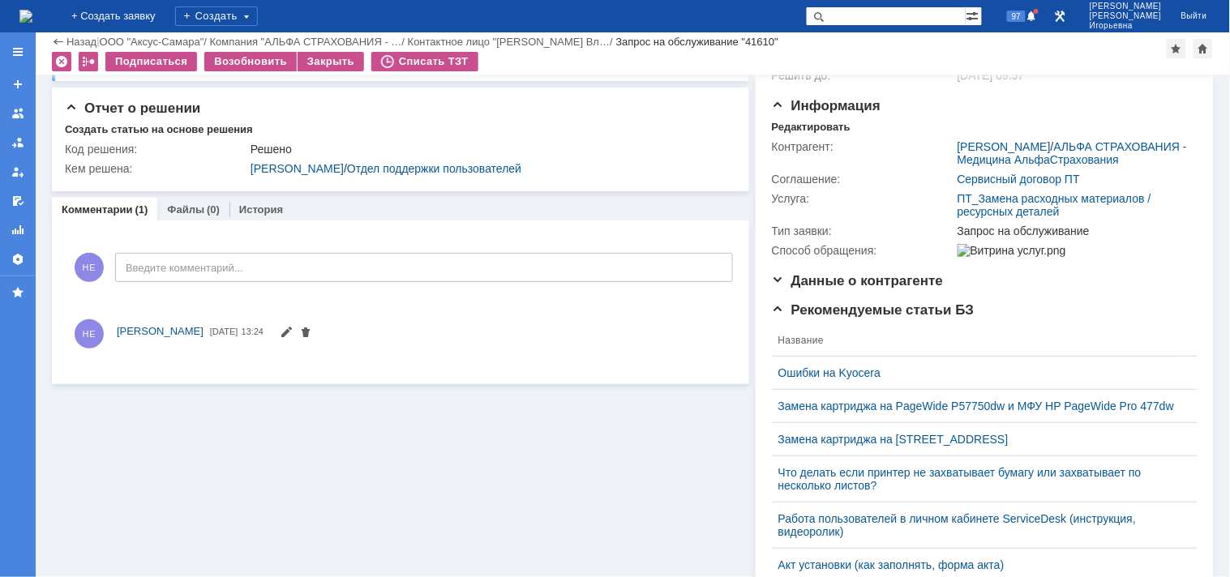
click at [32, 12] on img at bounding box center [25, 16] width 13 height 13
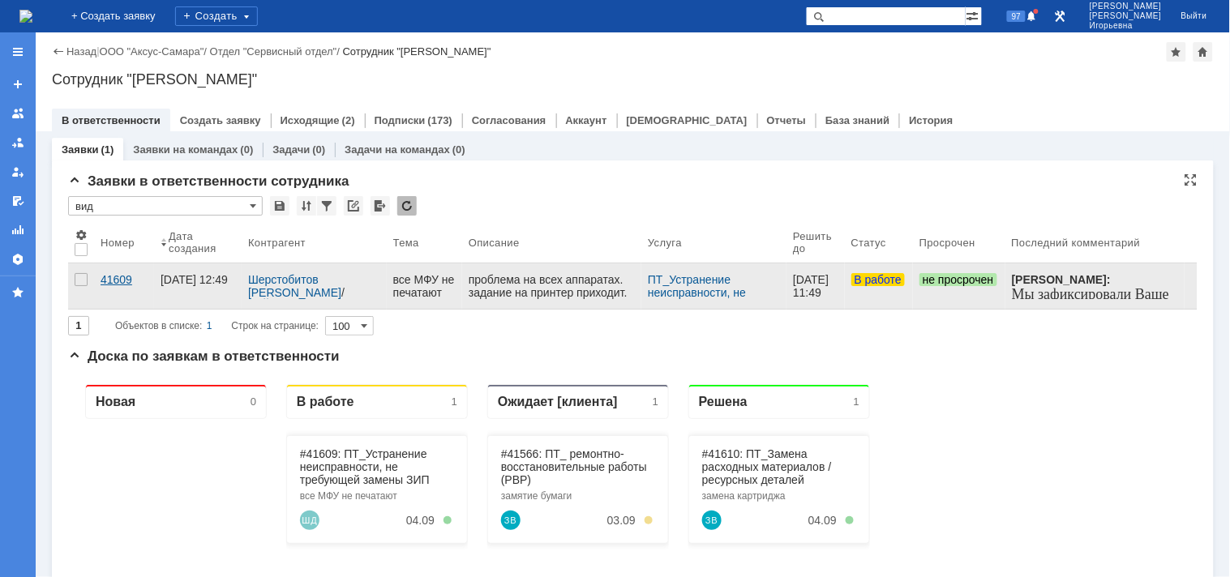
click at [118, 276] on div "41609" at bounding box center [124, 279] width 47 height 13
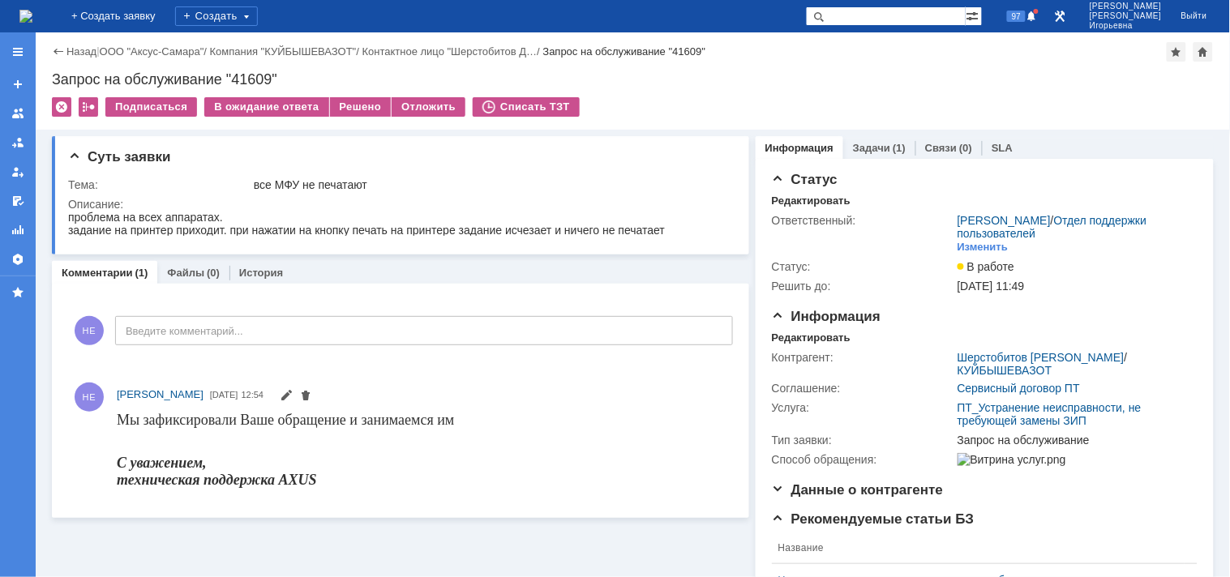
click at [863, 149] on link "Задачи" at bounding box center [871, 148] width 37 height 12
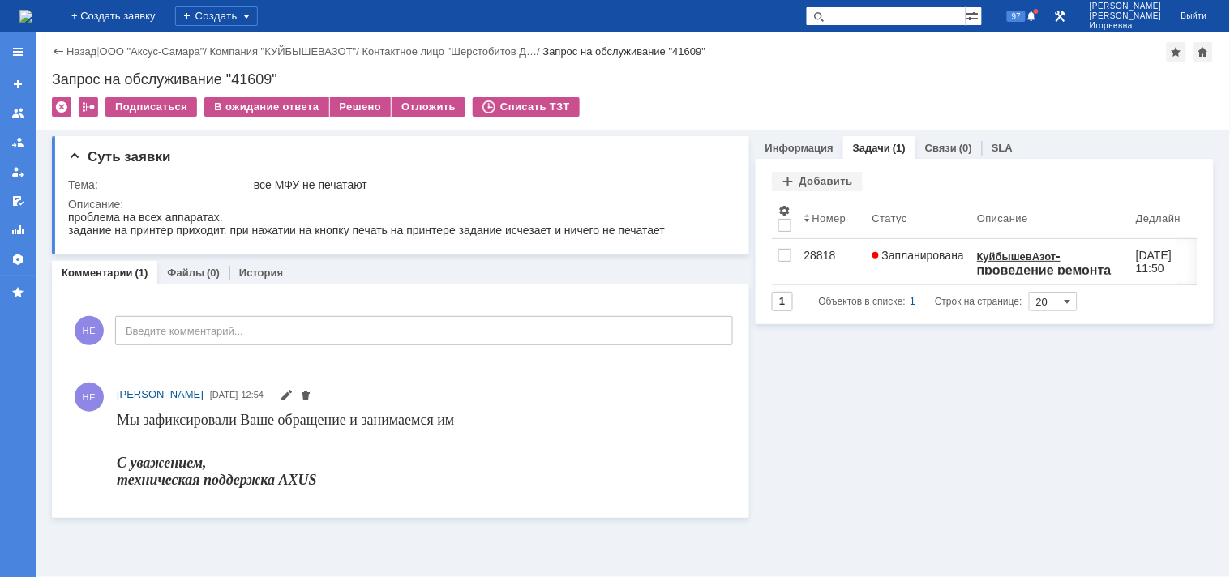
click at [32, 15] on img at bounding box center [25, 16] width 13 height 13
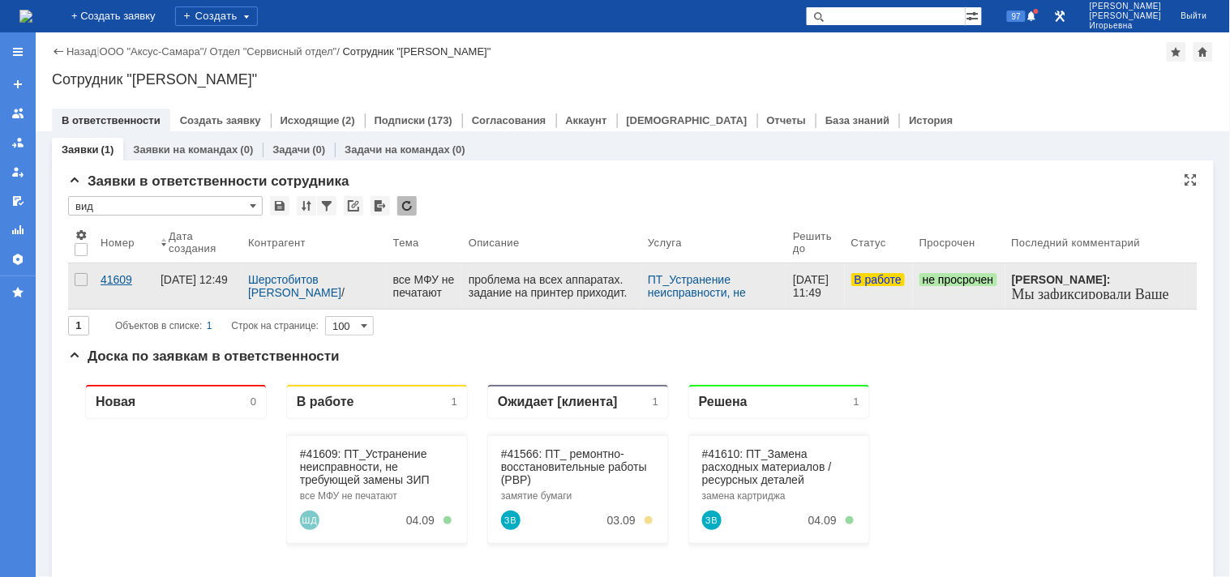
click at [130, 278] on div "41609" at bounding box center [124, 279] width 47 height 13
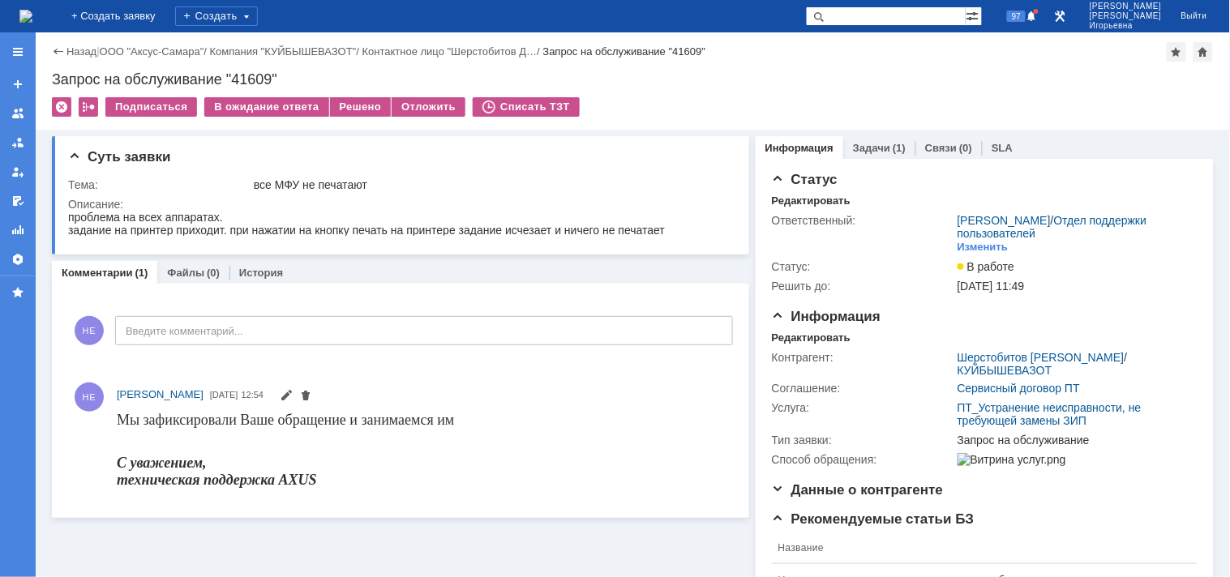
click at [32, 16] on img at bounding box center [25, 16] width 13 height 13
